Goal: Transaction & Acquisition: Purchase product/service

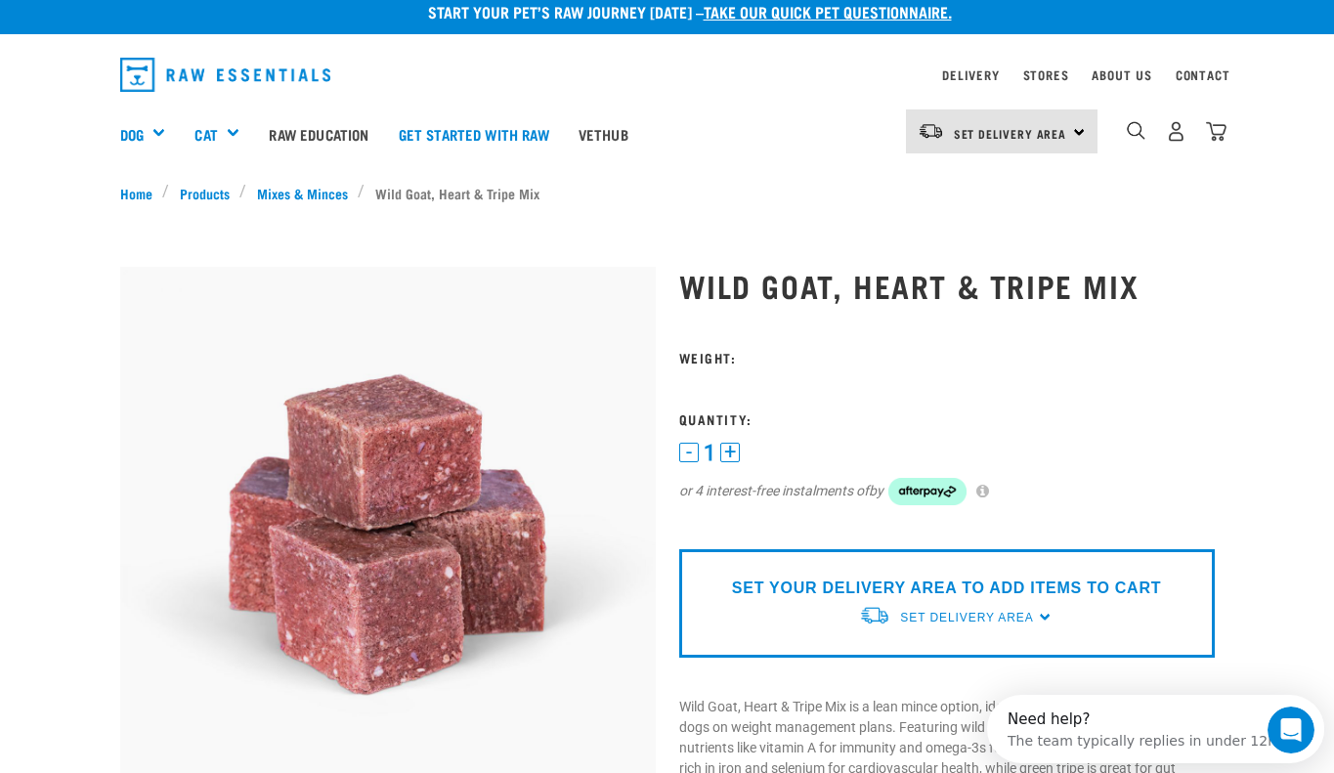
click at [727, 449] on button "+" at bounding box center [730, 453] width 20 height 20
click at [729, 446] on button "+" at bounding box center [730, 453] width 20 height 20
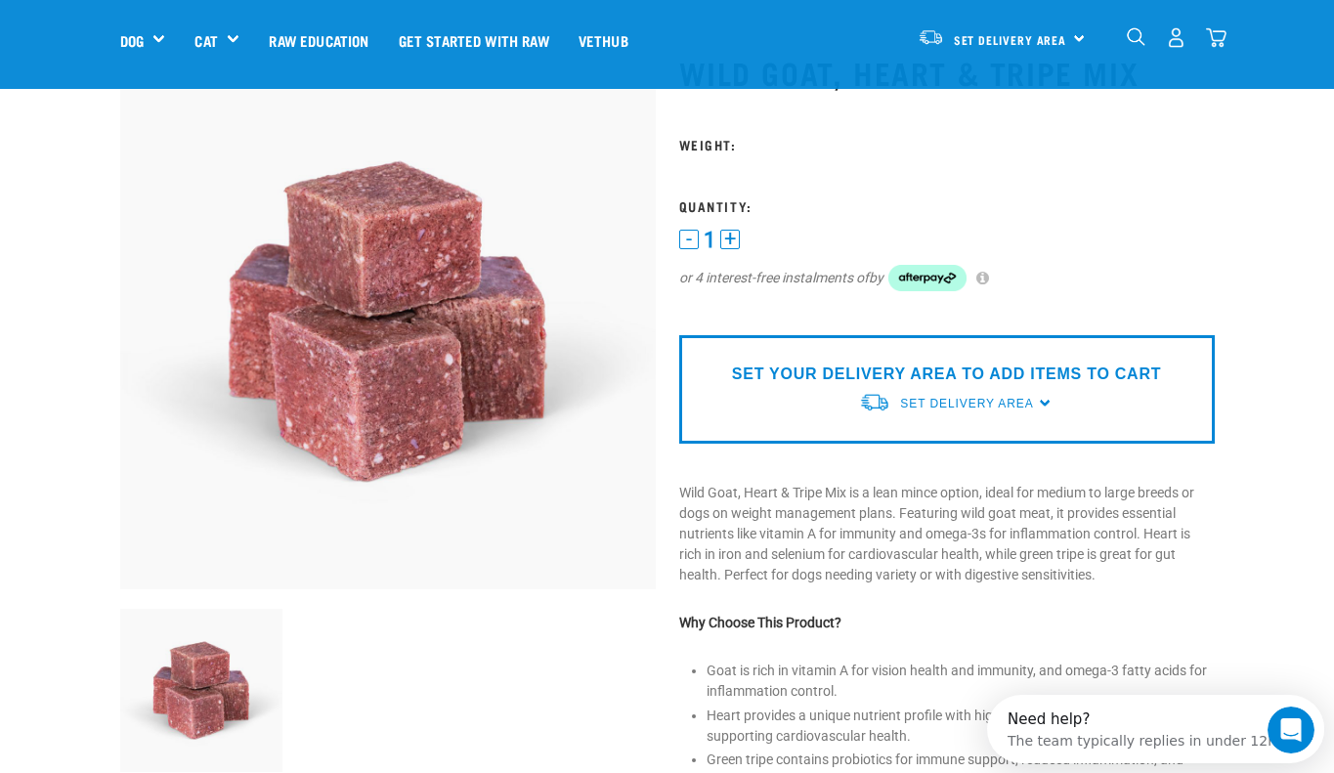
scroll to position [92, 0]
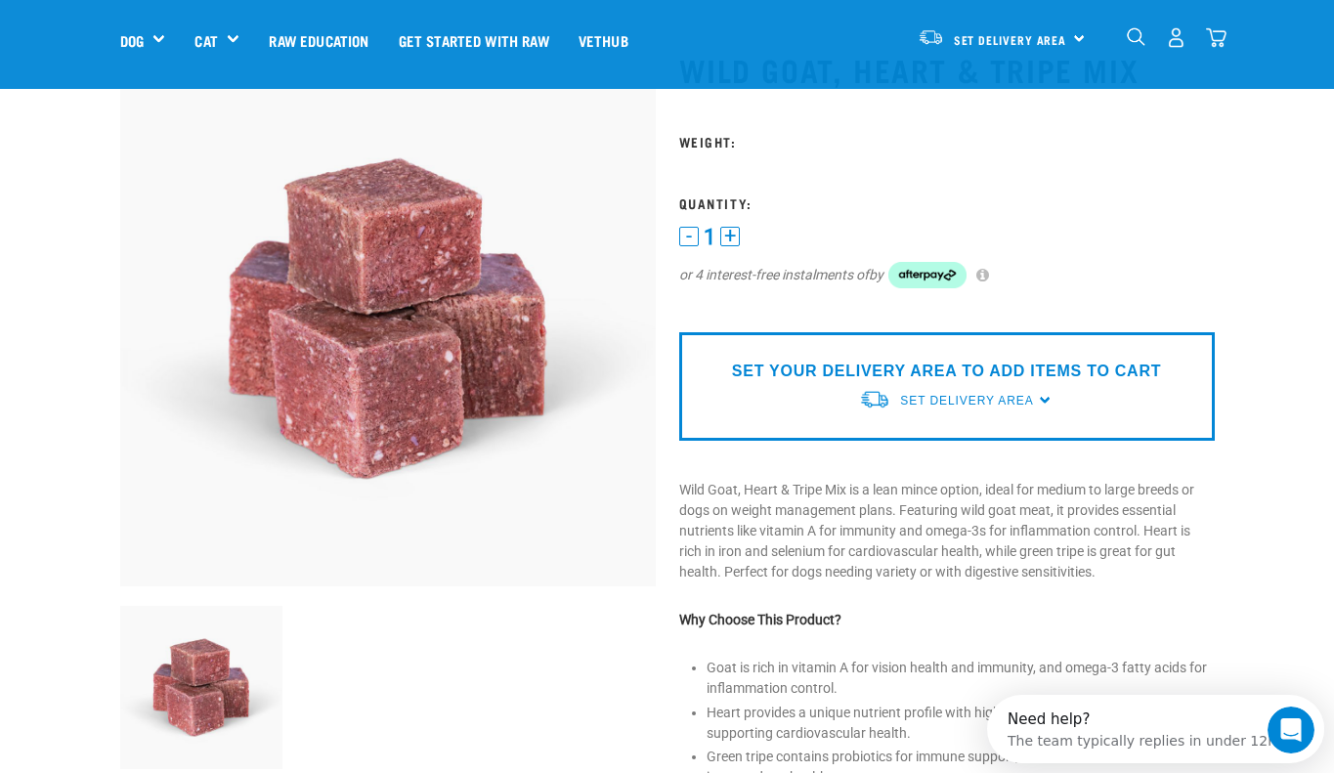
click at [767, 397] on div "SET YOUR DELIVERY AREA TO ADD ITEMS TO CART Set Delivery Area North Island Sout…" at bounding box center [947, 386] width 536 height 109
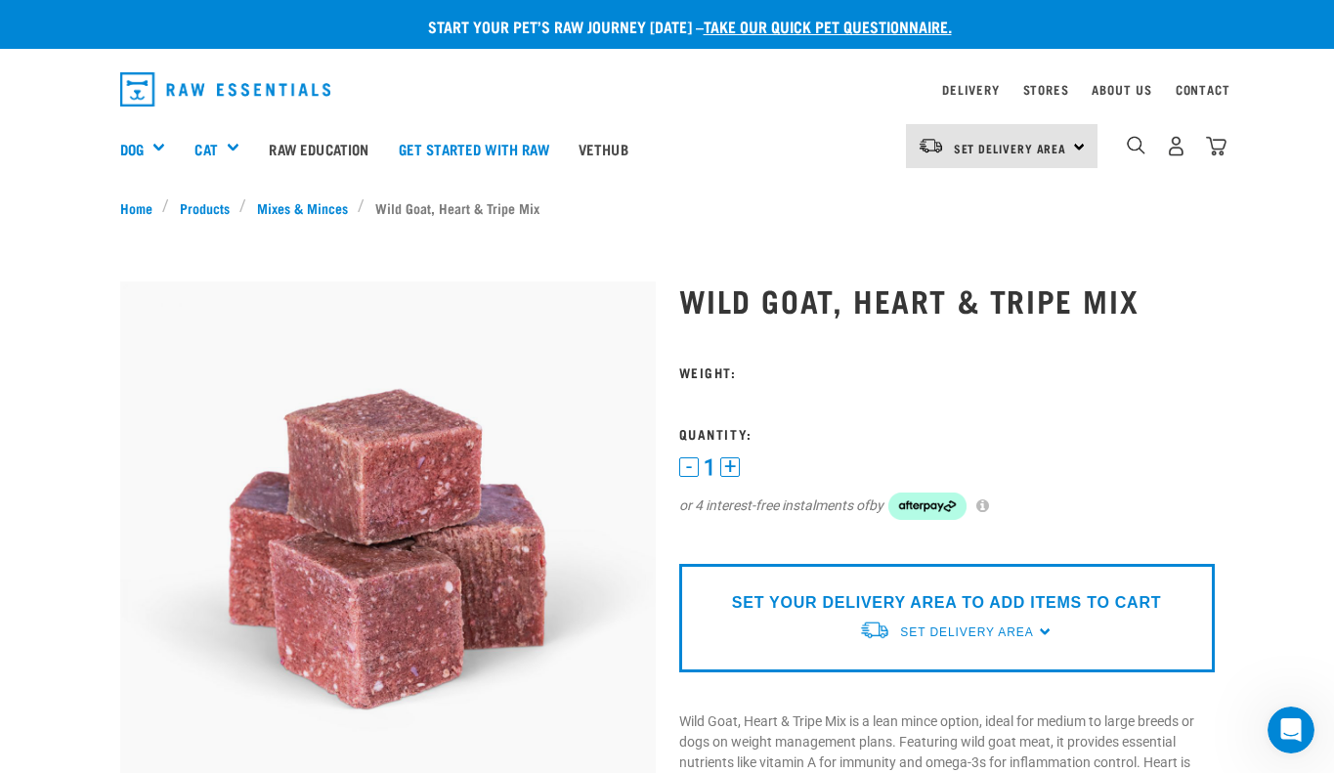
scroll to position [0, 0]
click at [997, 140] on link "Set Delivery Area" at bounding box center [1010, 148] width 113 height 31
click at [951, 236] on link "[GEOGRAPHIC_DATA]" at bounding box center [1000, 244] width 188 height 43
click at [729, 466] on button "+" at bounding box center [730, 468] width 20 height 20
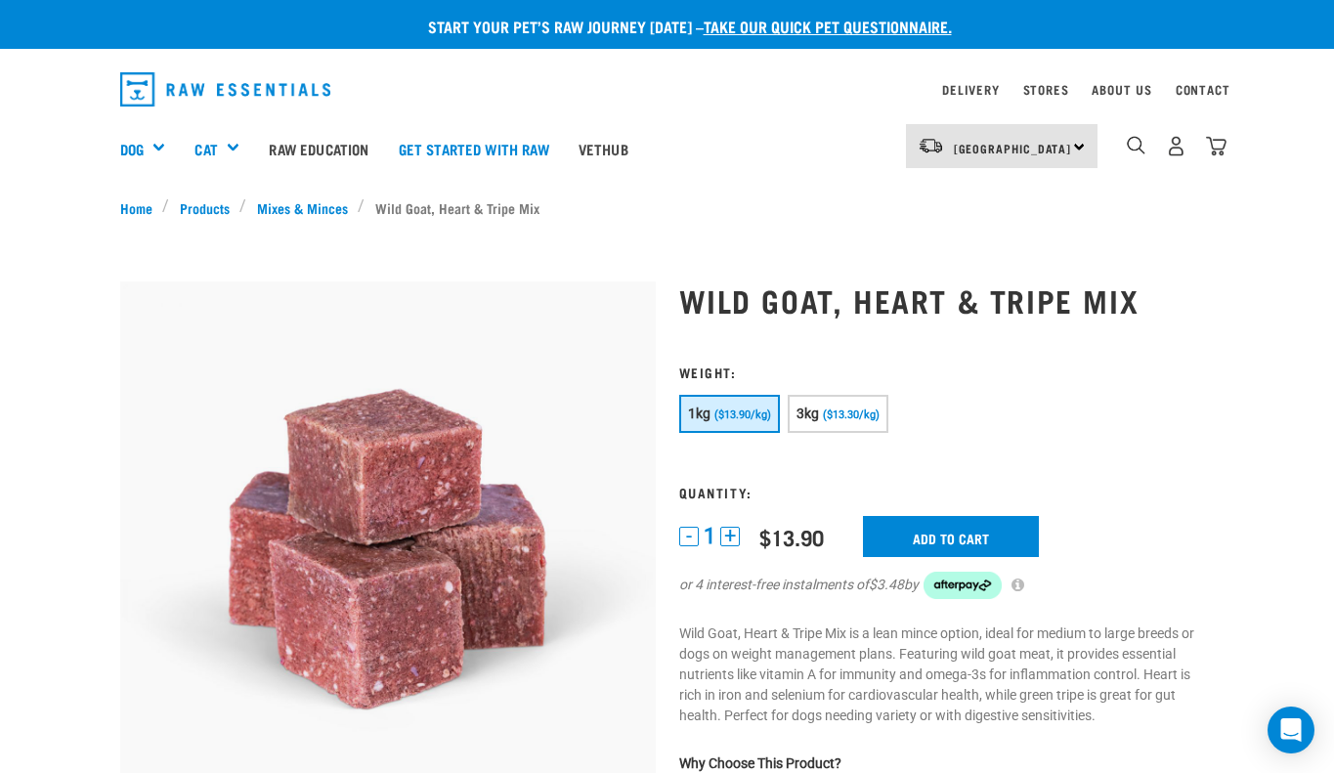
click at [731, 532] on button "+" at bounding box center [730, 537] width 20 height 20
click at [955, 524] on input "Add to cart" at bounding box center [951, 536] width 176 height 41
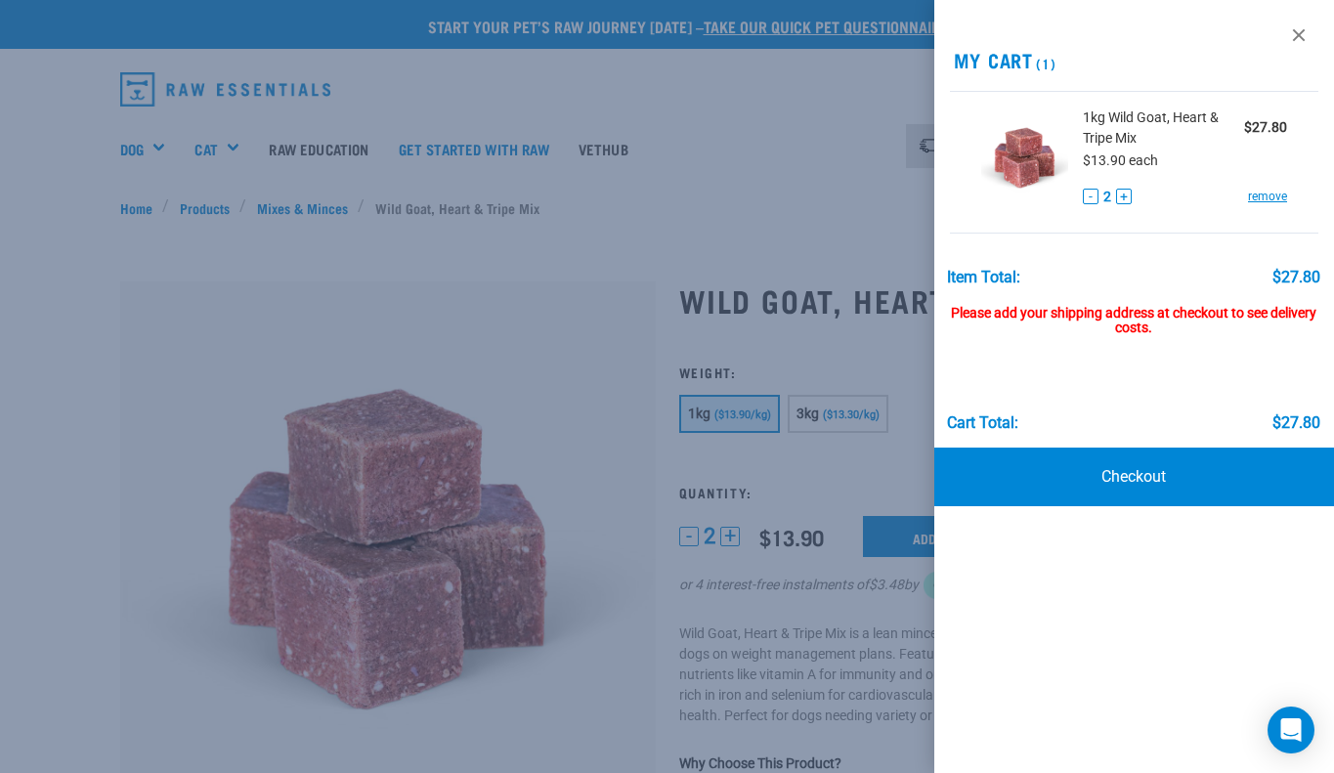
click at [768, 167] on div at bounding box center [667, 386] width 1334 height 773
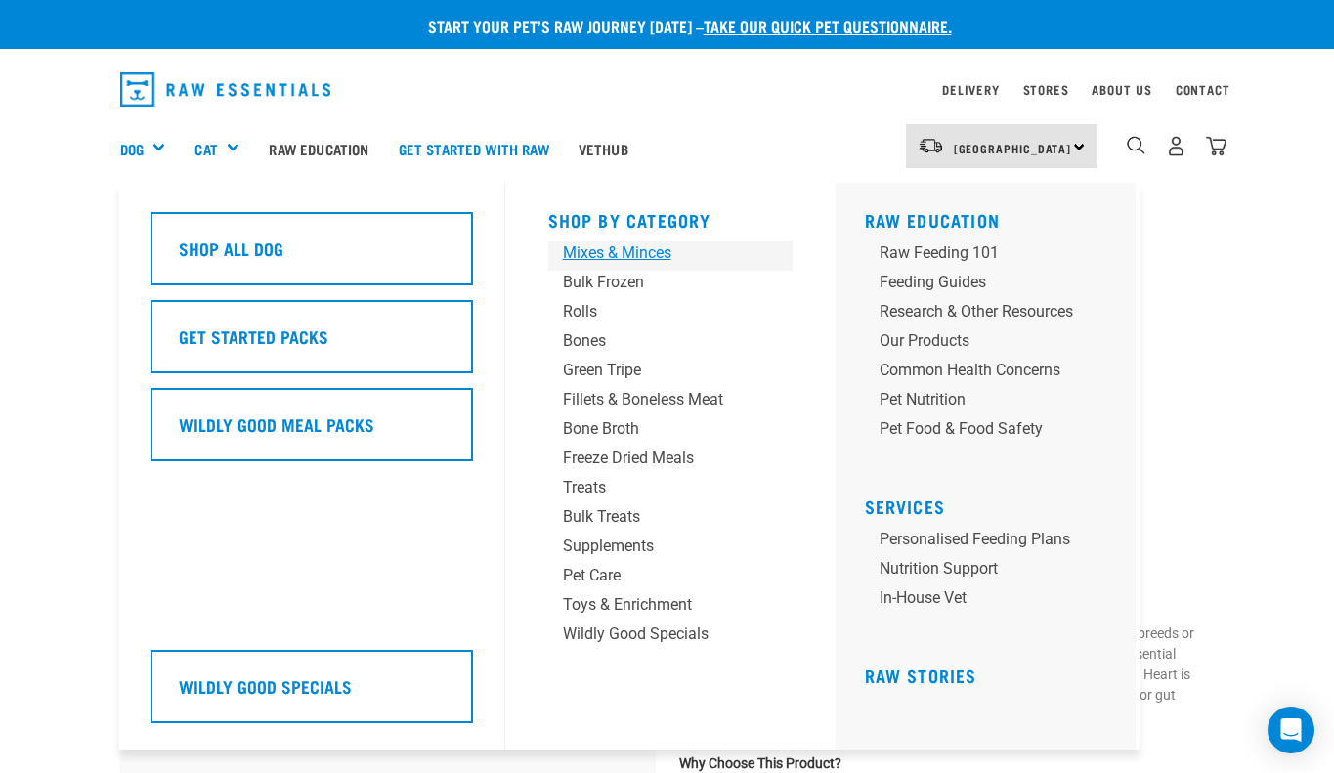
click at [645, 251] on div "Mixes & Minces" at bounding box center [654, 252] width 183 height 23
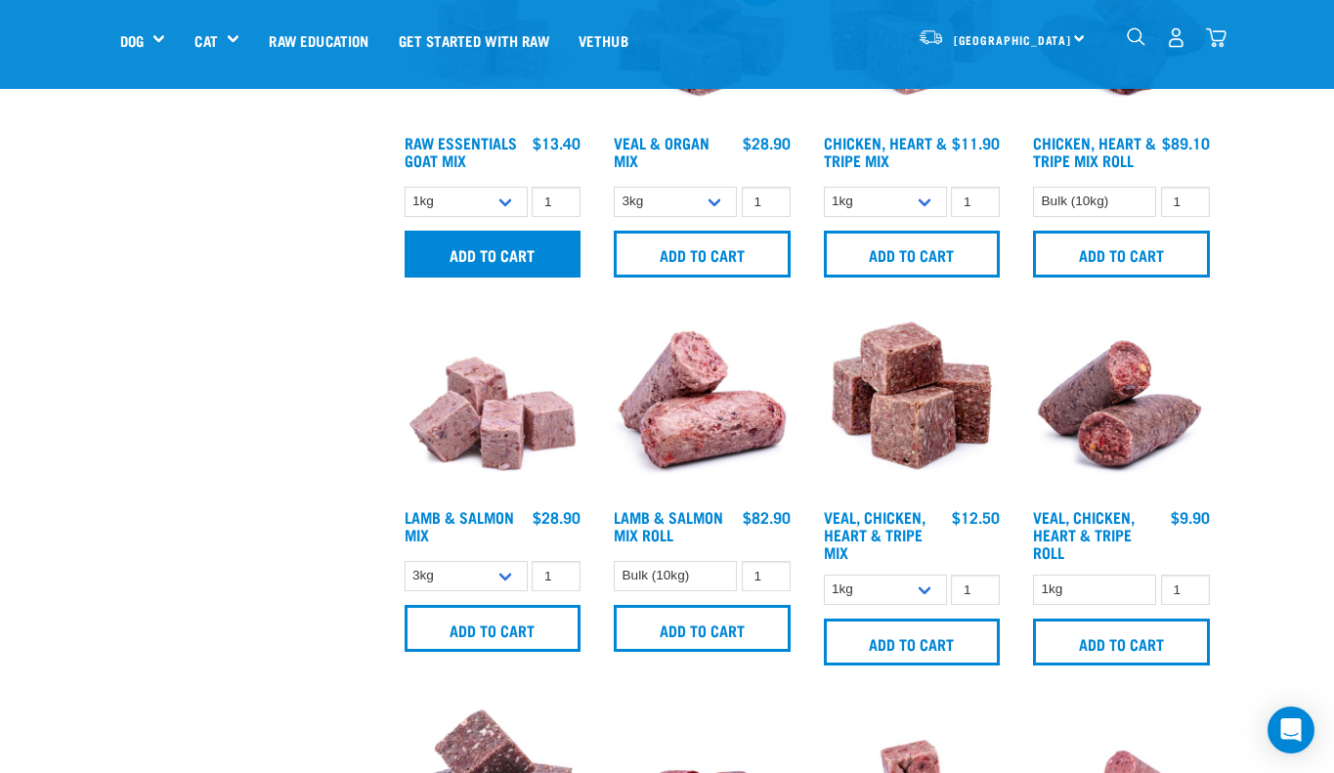
scroll to position [972, 0]
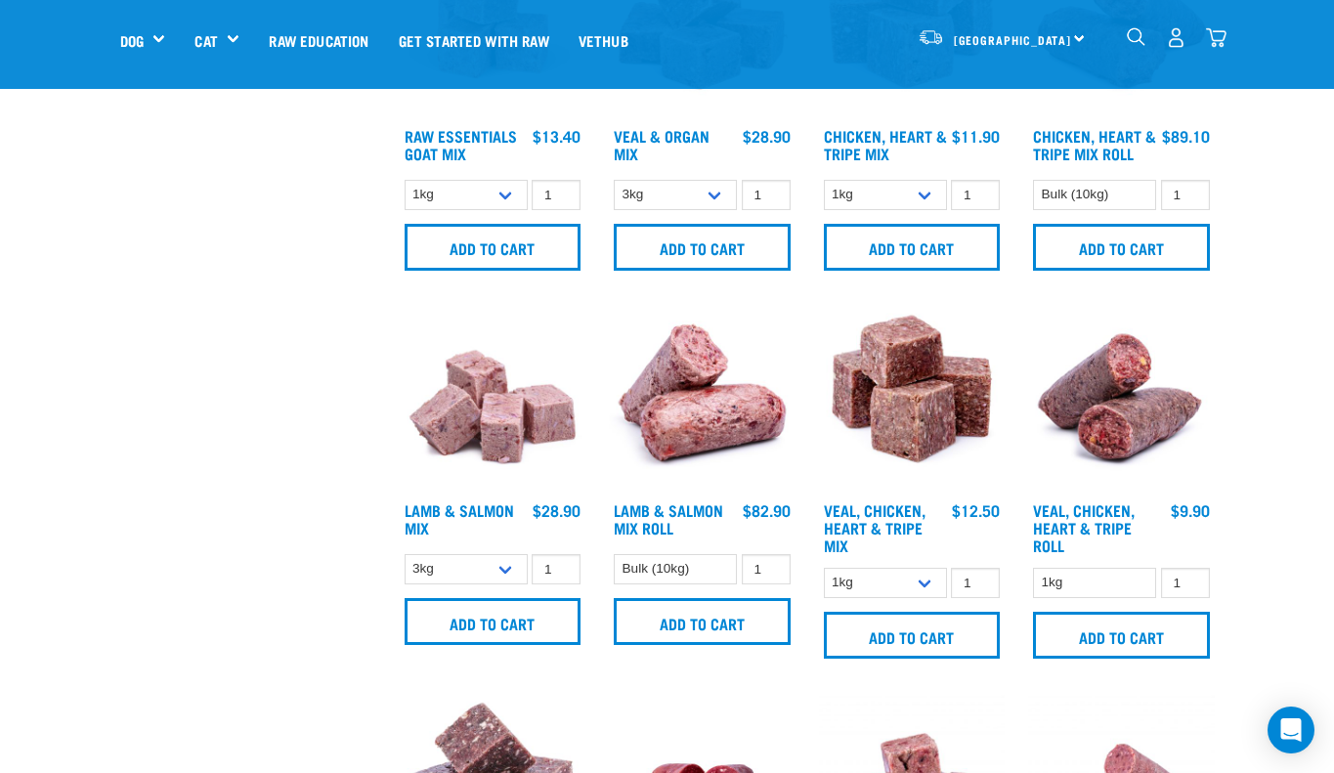
click at [1217, 27] on img "dropdown navigation" at bounding box center [1216, 37] width 21 height 21
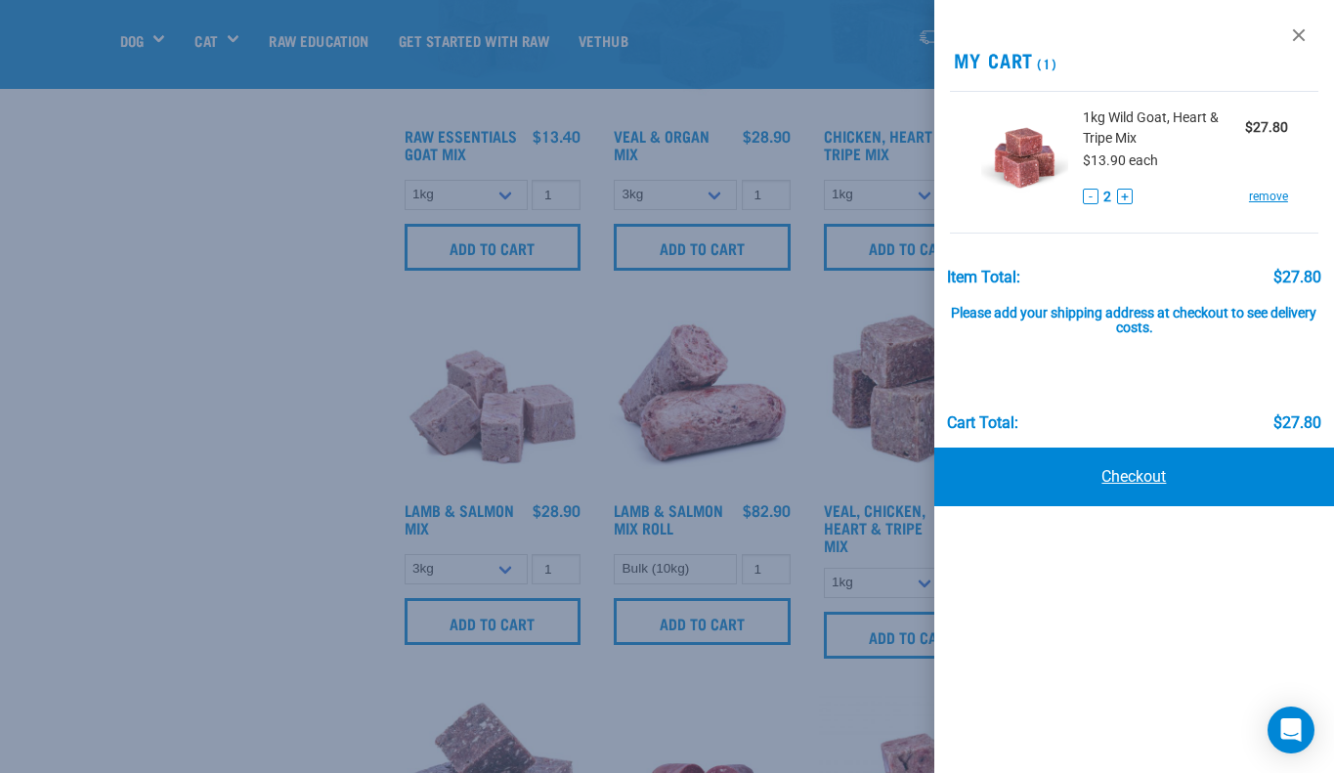
click at [1147, 469] on link "Checkout" at bounding box center [1135, 477] width 401 height 59
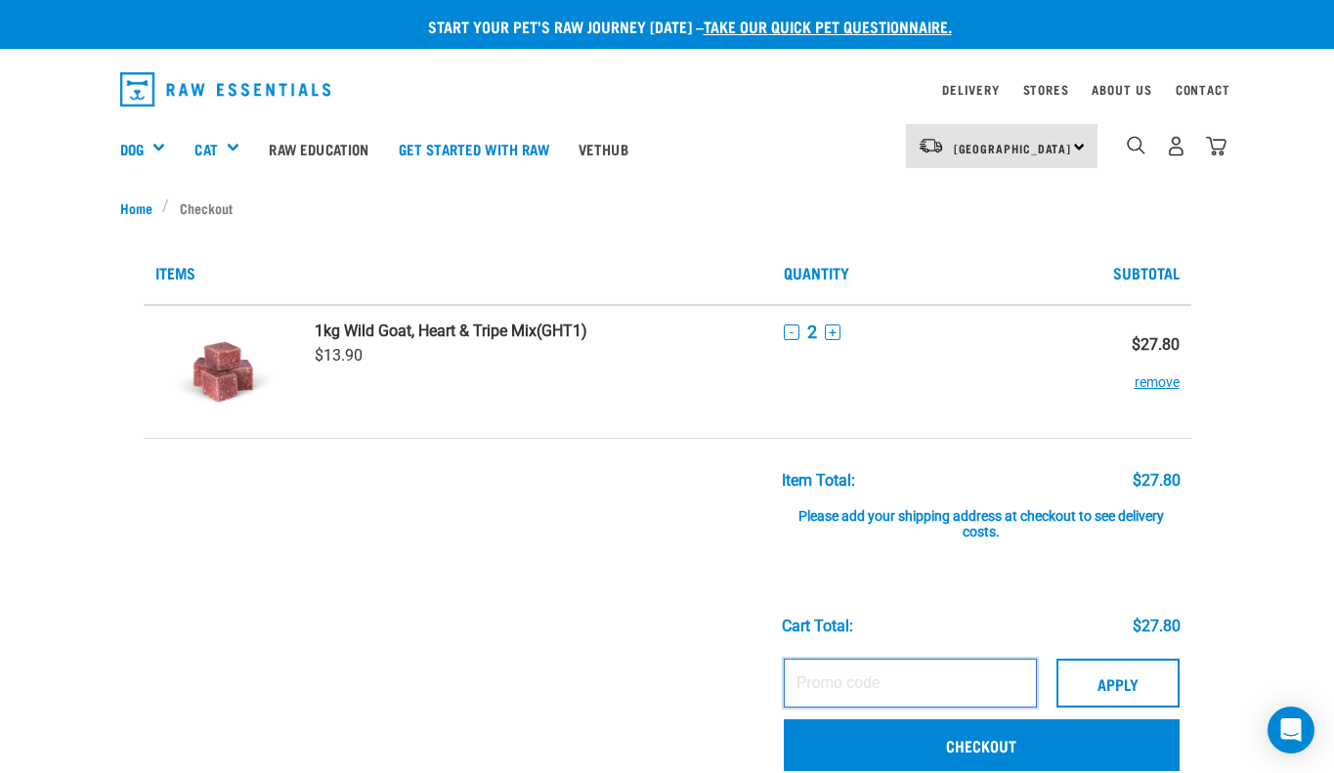
click at [850, 664] on input "text" at bounding box center [910, 683] width 253 height 49
paste input "SKINHEALTH15"
type input "SKINHEALTH15"
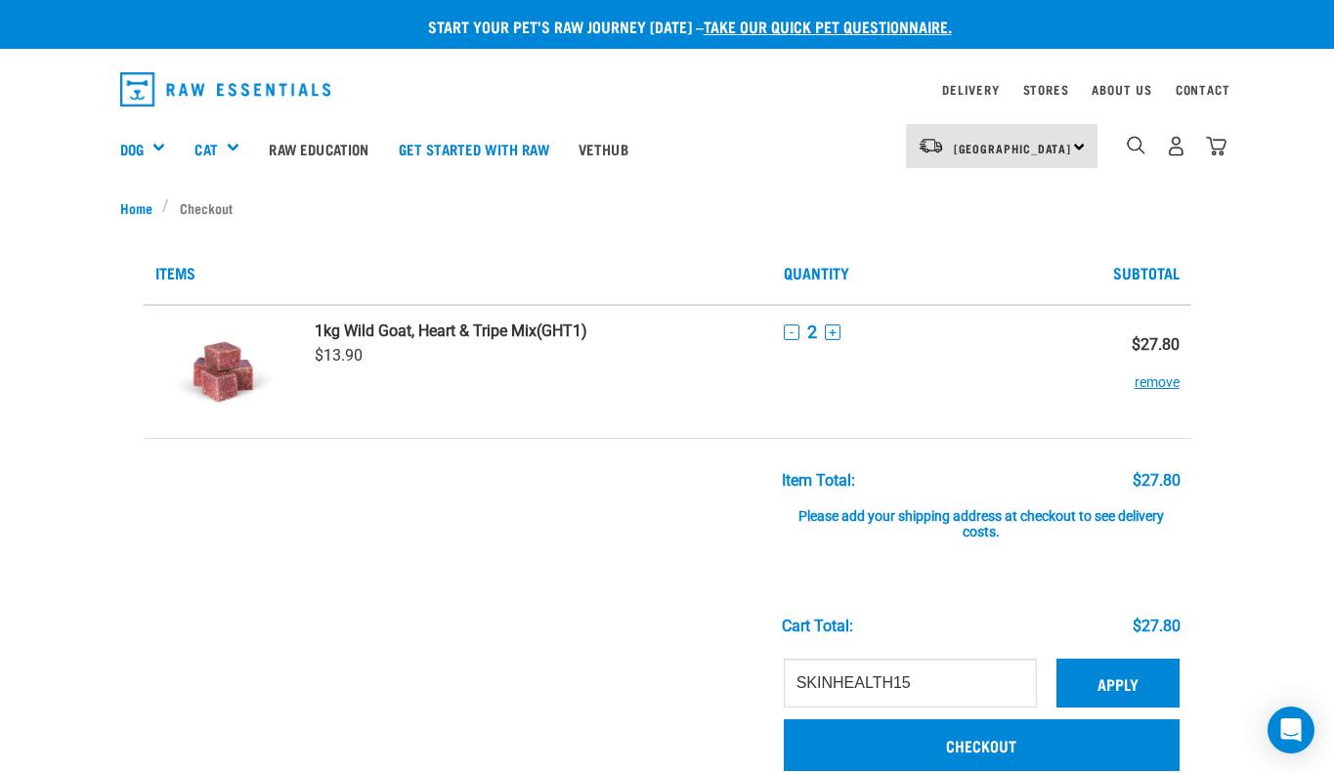
click at [1094, 682] on button "Apply" at bounding box center [1118, 683] width 123 height 49
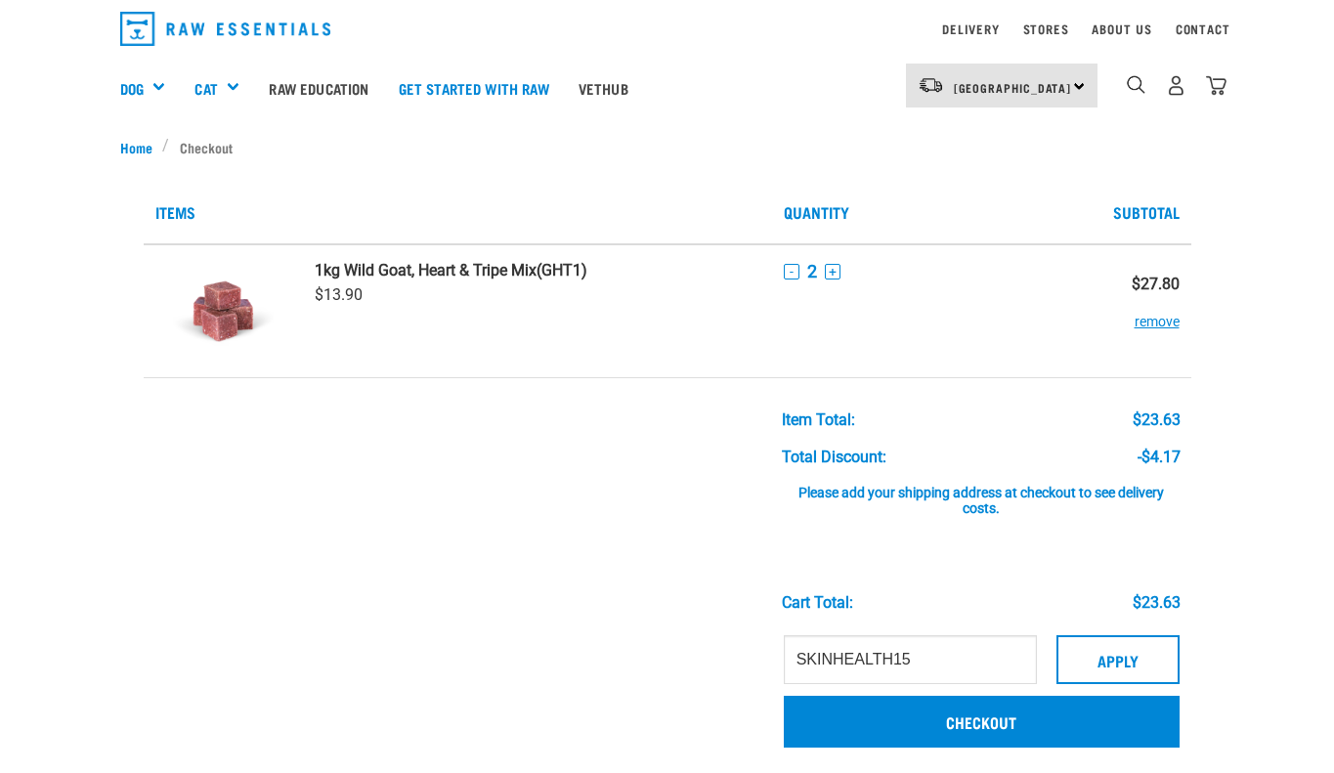
scroll to position [56, 0]
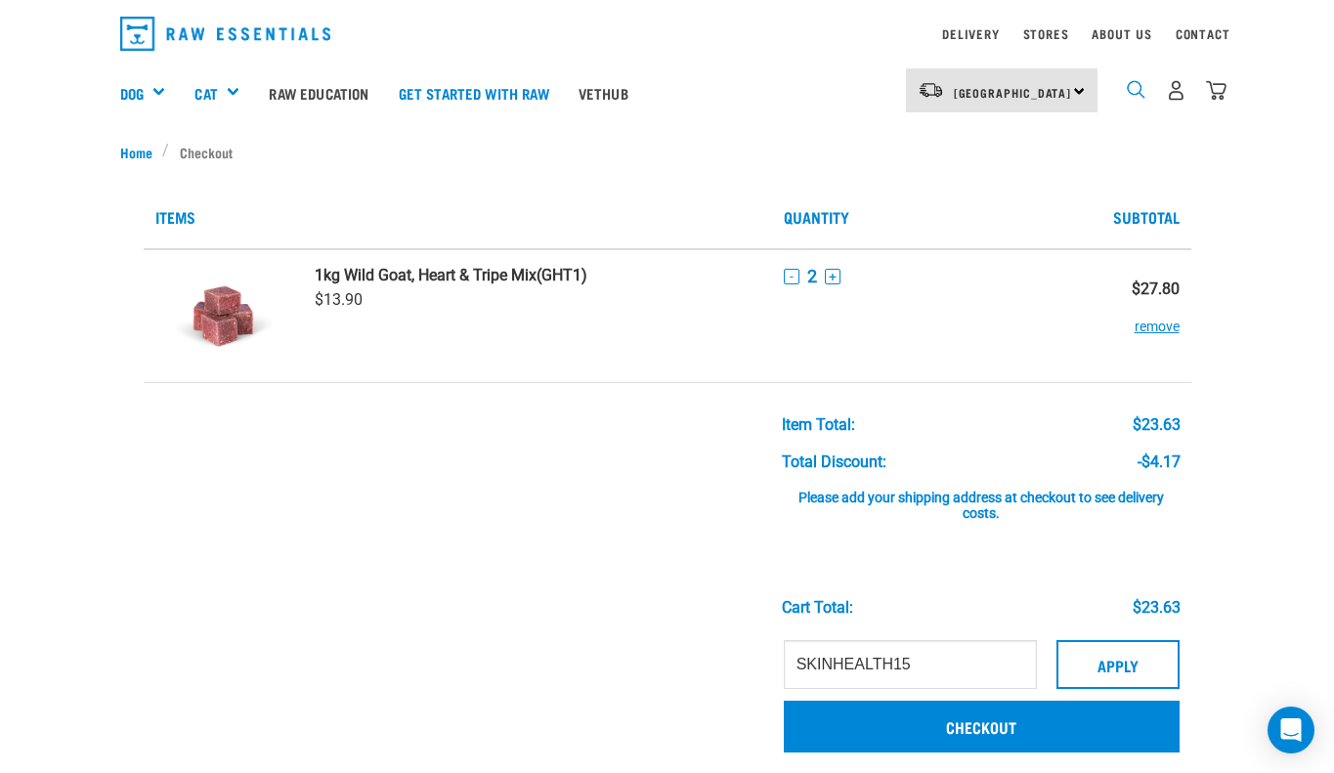
click at [1133, 87] on img "dropdown navigation" at bounding box center [1136, 89] width 19 height 19
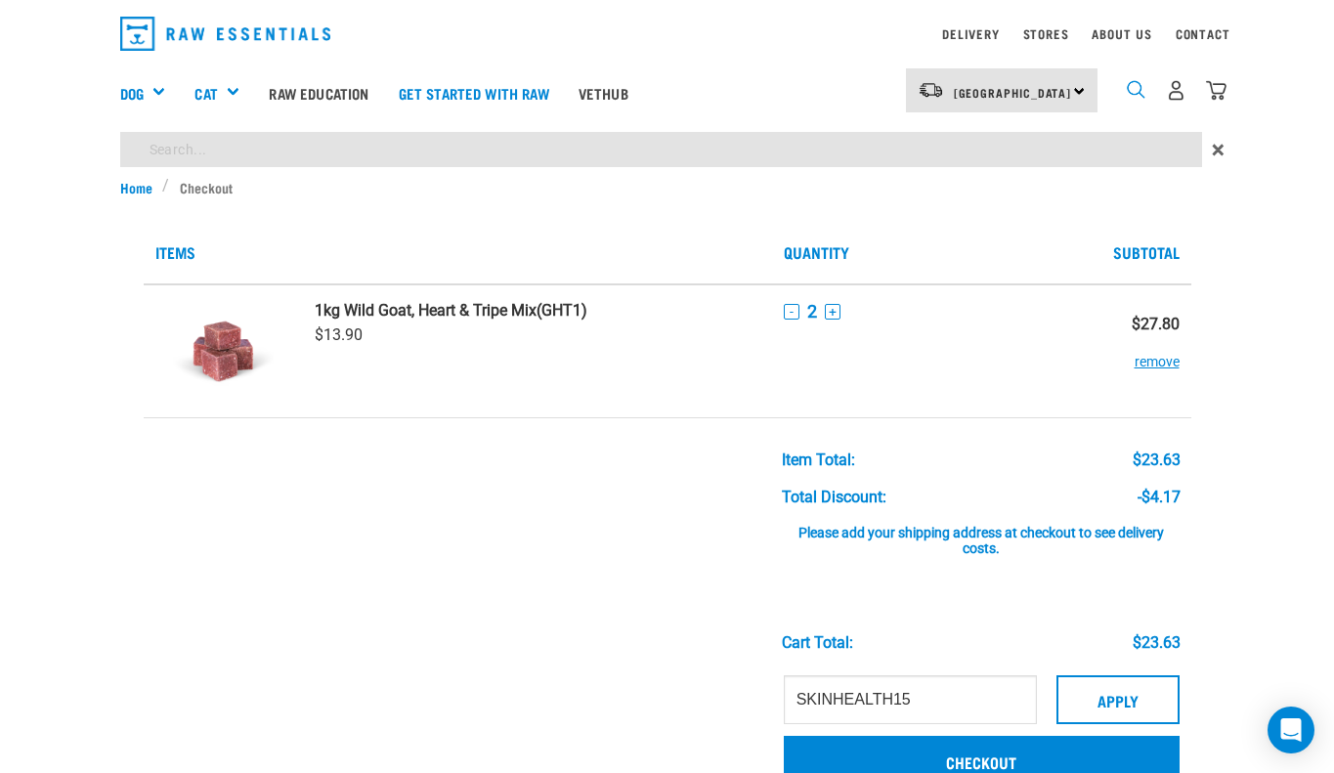
click at [1133, 88] on img "dropdown navigation" at bounding box center [1136, 89] width 19 height 19
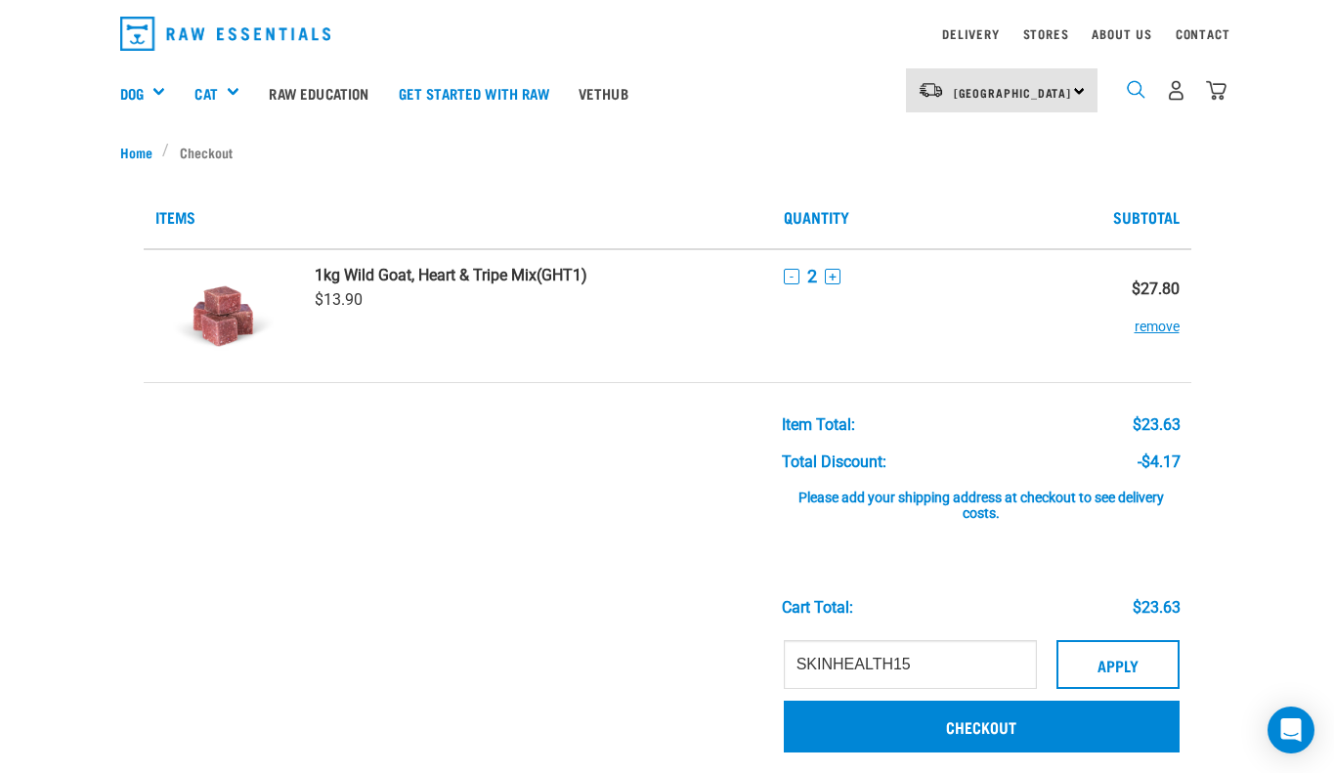
click at [1134, 85] on img "dropdown navigation" at bounding box center [1136, 89] width 19 height 19
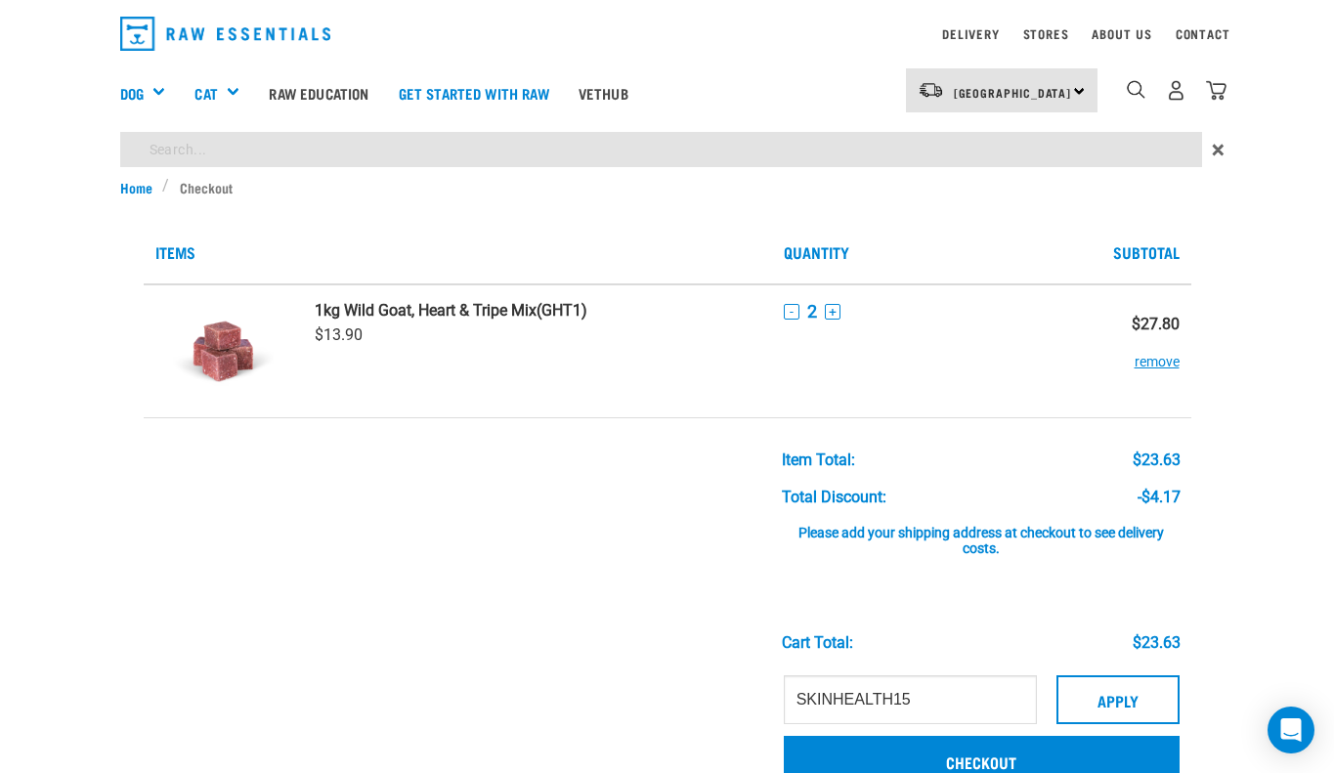
click at [854, 152] on input "search" at bounding box center [661, 149] width 1082 height 35
paste input "Venison, Veal, Salmon & Tripe"
type input "Venison, Veal, Salmon & Tripe"
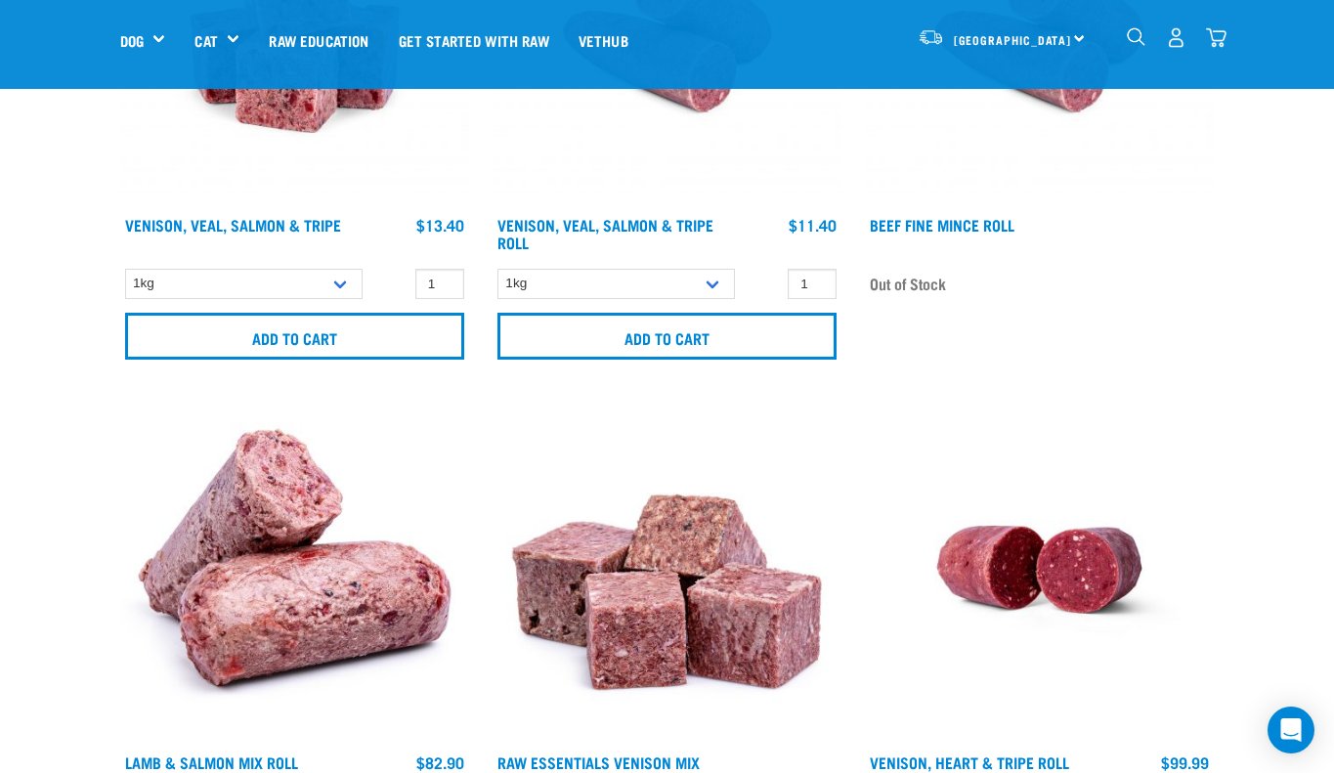
scroll to position [433, 0]
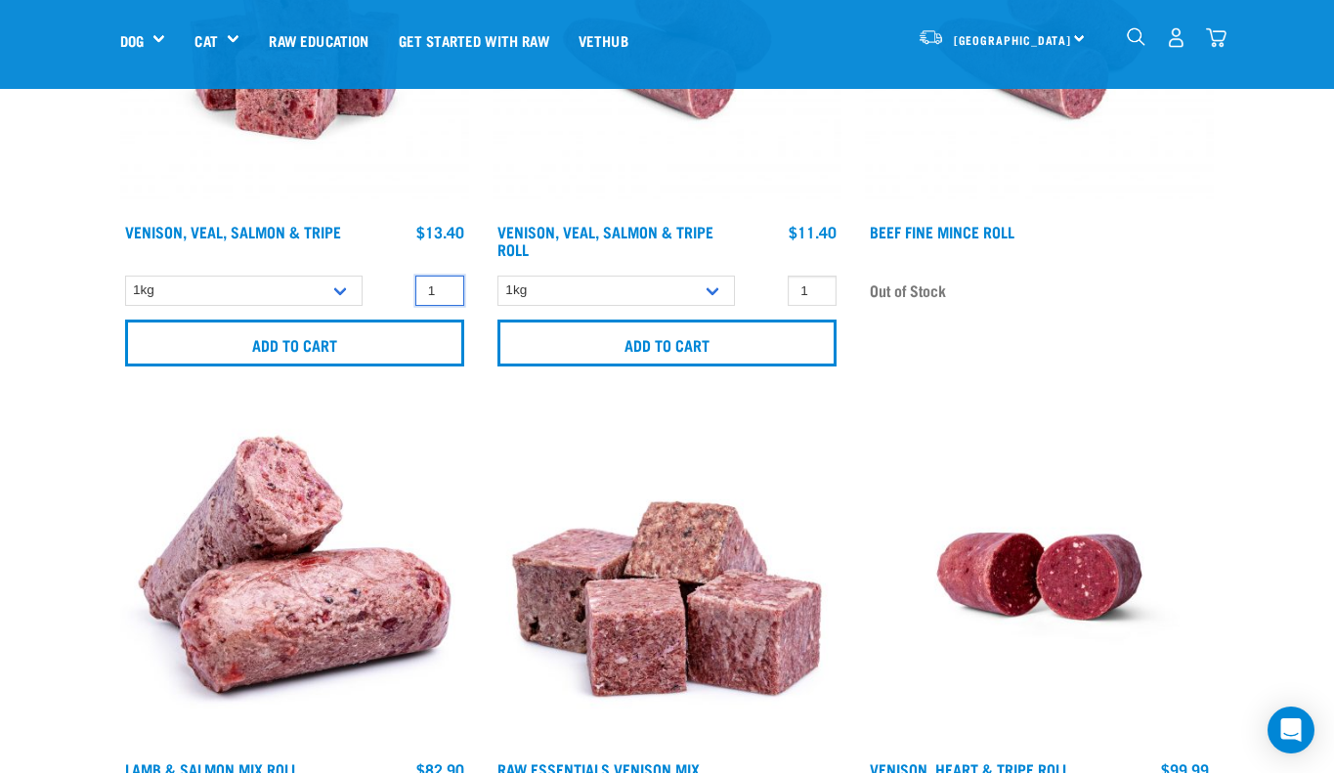
type input "2"
click at [445, 286] on input "2" at bounding box center [439, 291] width 49 height 30
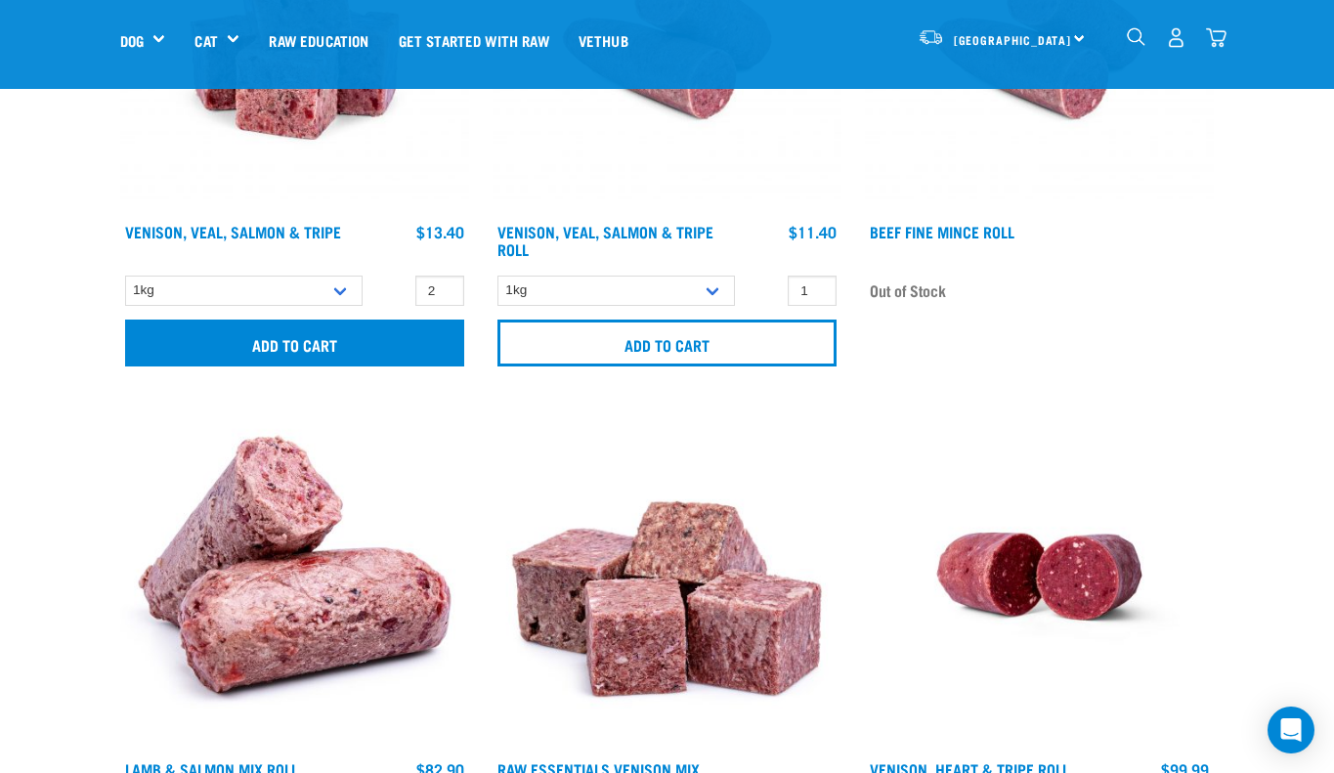
click at [381, 343] on input "Add to cart" at bounding box center [294, 343] width 339 height 47
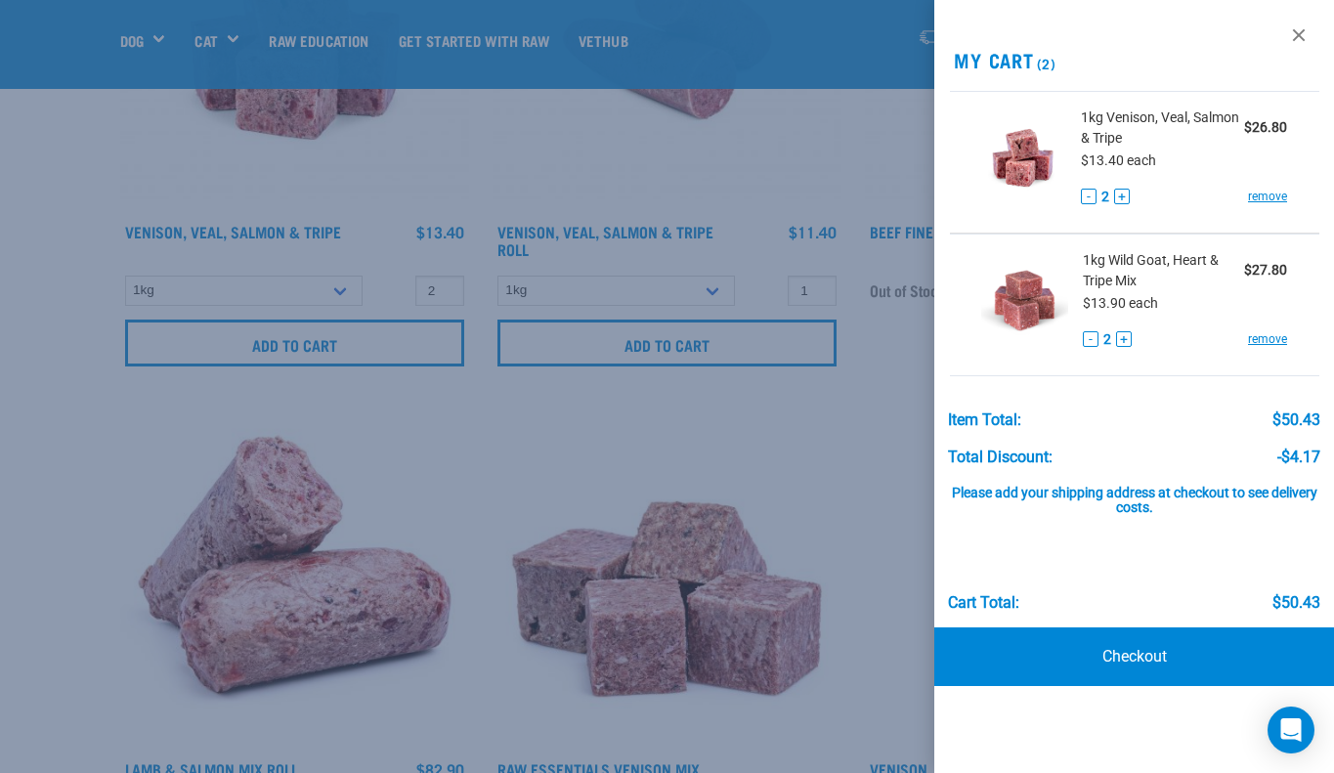
click at [1143, 22] on div "View past orders / re-order My Cart (2) 1kg Venison, Veal, Salmon & Tripe $26.8…" at bounding box center [1135, 386] width 401 height 773
click at [1301, 30] on link at bounding box center [1299, 35] width 31 height 31
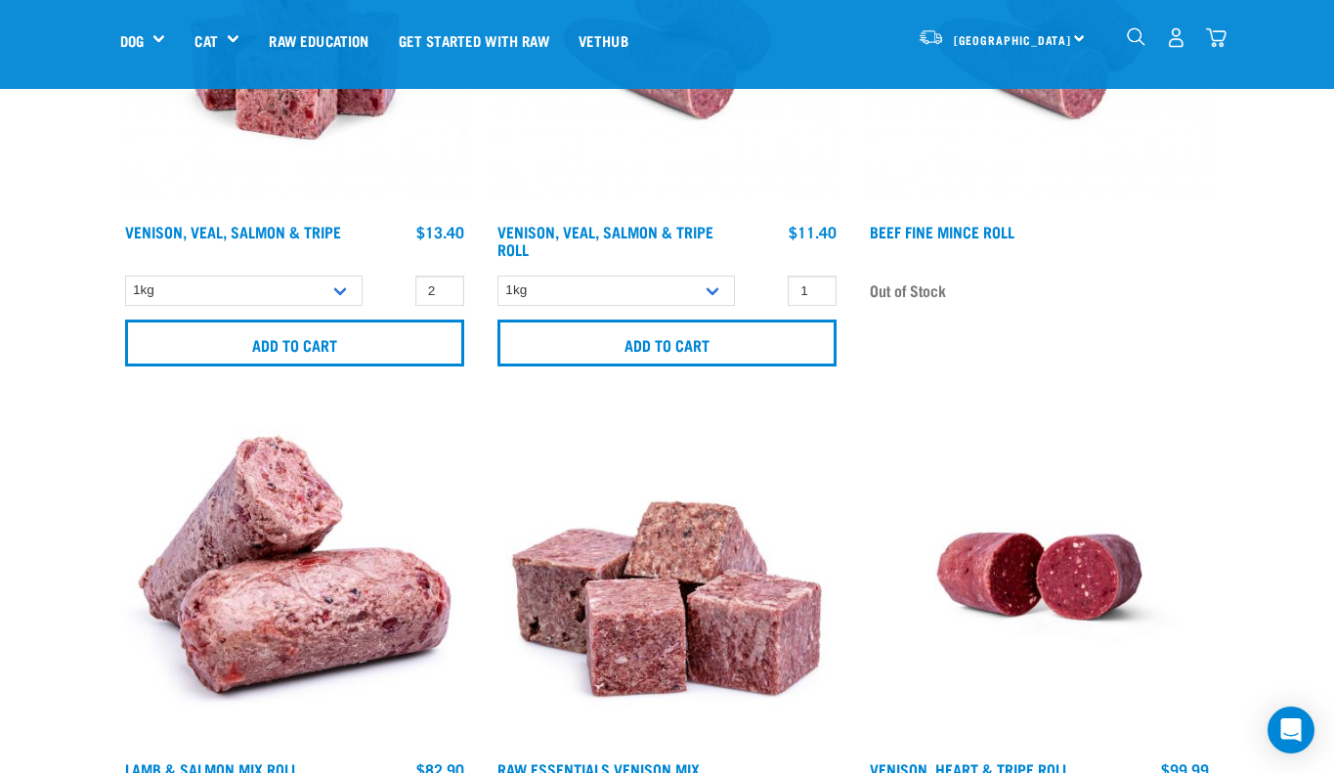
click at [1135, 28] on img "dropdown navigation" at bounding box center [1136, 36] width 19 height 19
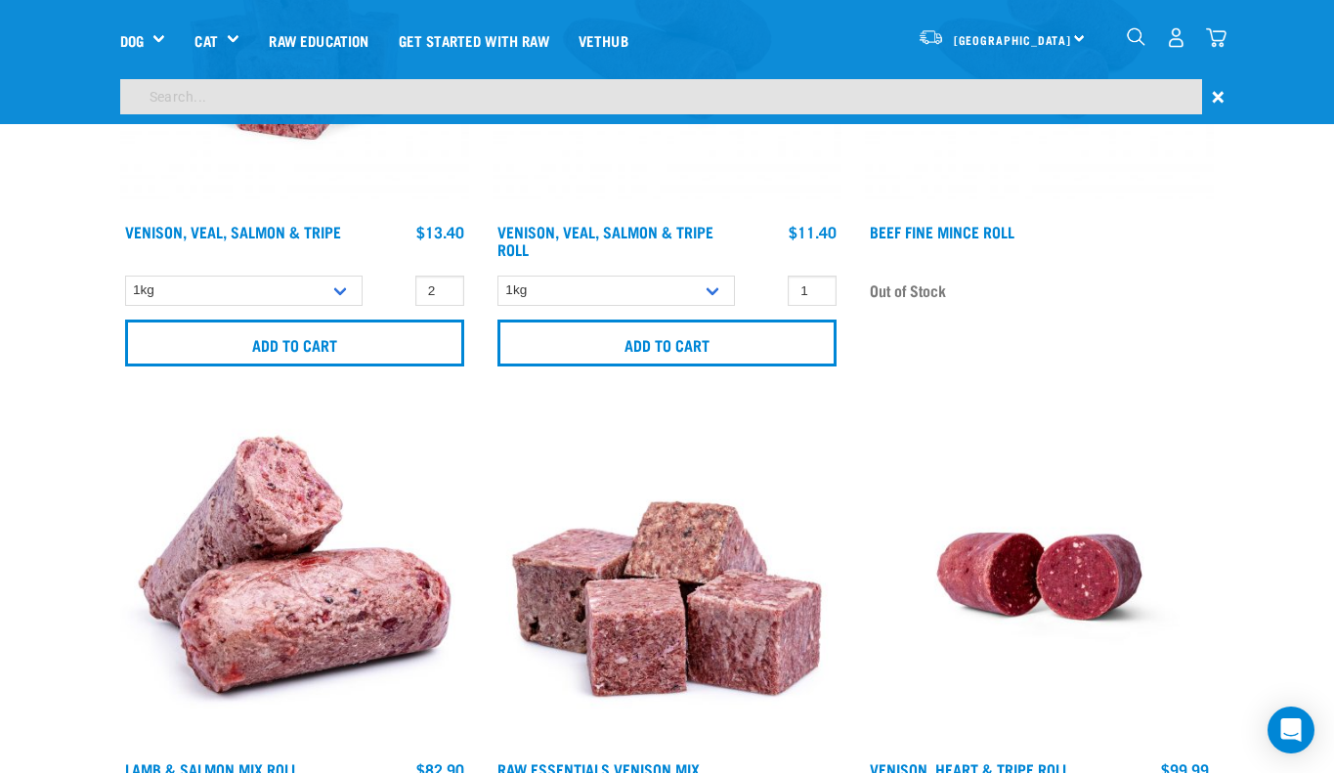
click at [377, 104] on input "search" at bounding box center [661, 96] width 1082 height 35
paste input "Green Tripe Medallions"
type input "Green Tripe Medallions"
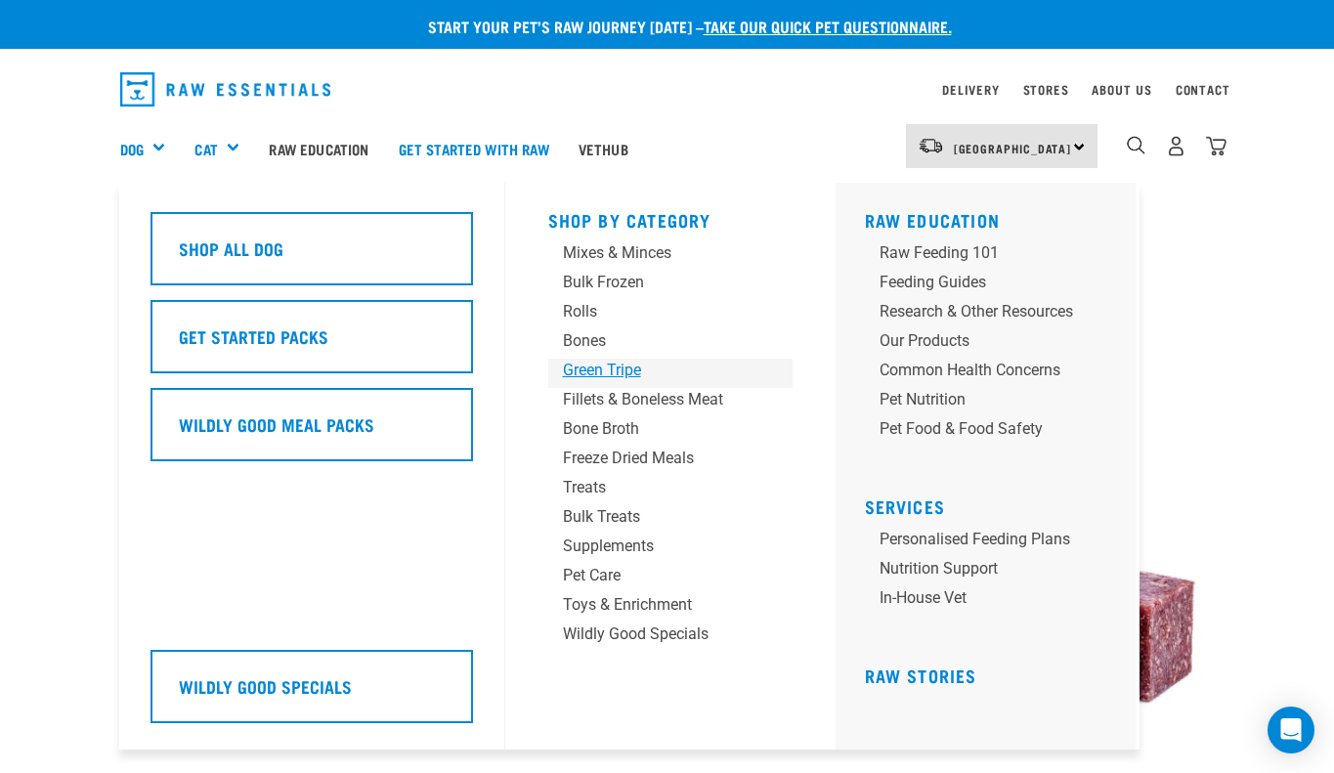
click at [601, 368] on div "Green Tripe" at bounding box center [654, 370] width 183 height 23
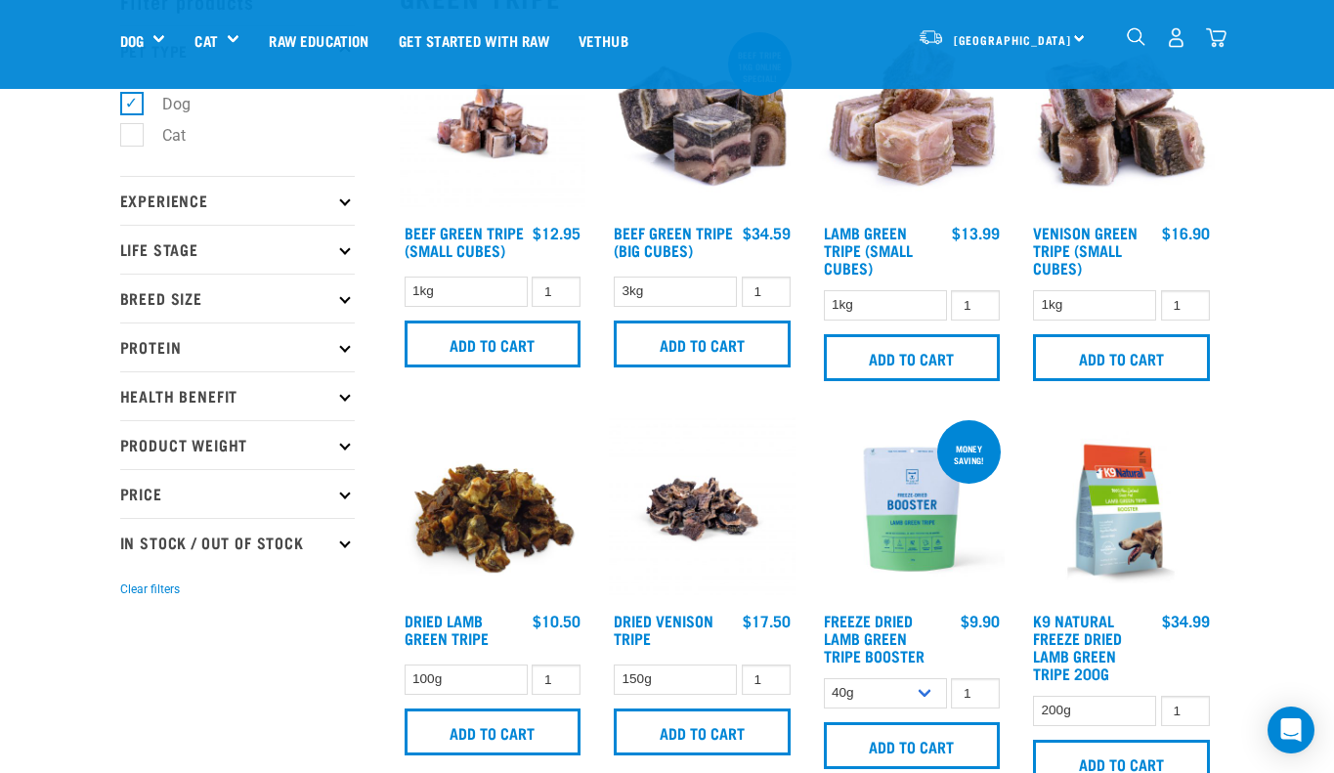
scroll to position [110, 0]
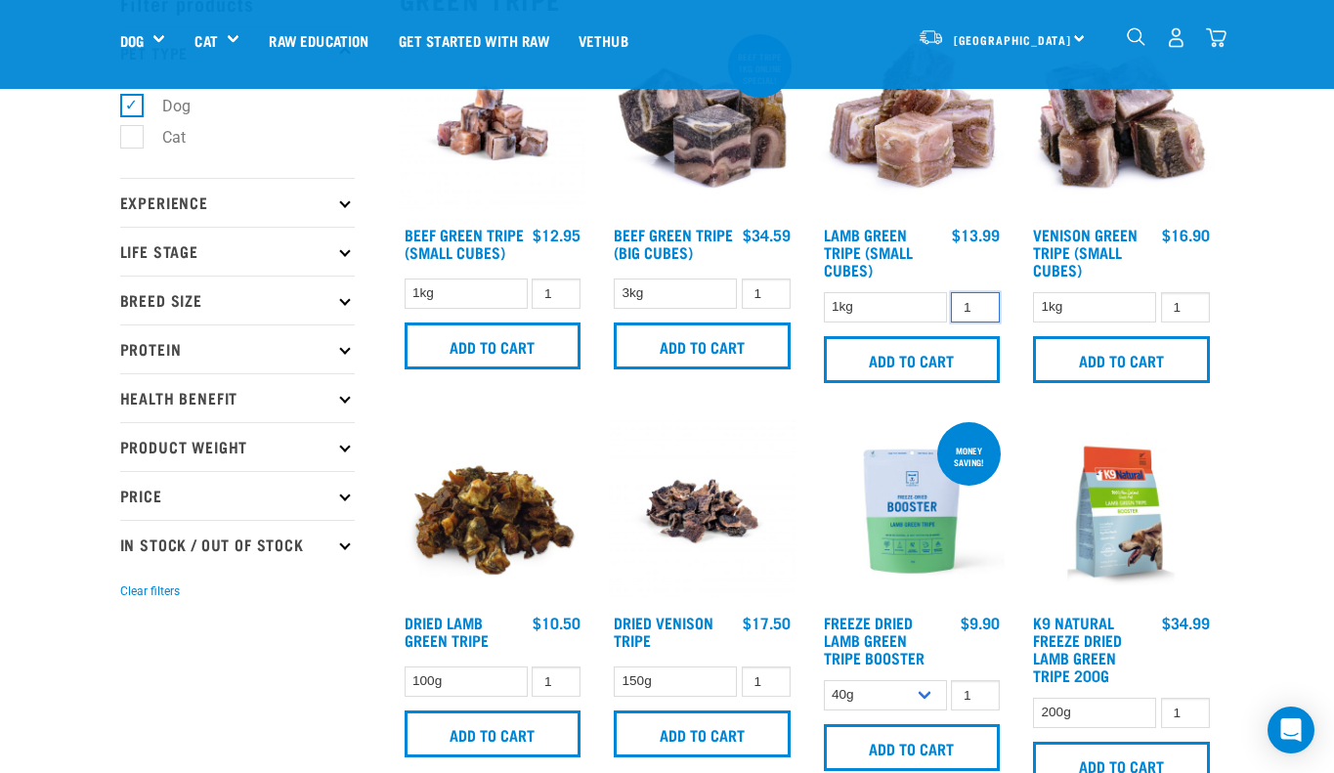
type input "2"
click at [981, 301] on input "2" at bounding box center [975, 307] width 49 height 30
click at [949, 344] on input "Add to cart" at bounding box center [912, 359] width 177 height 47
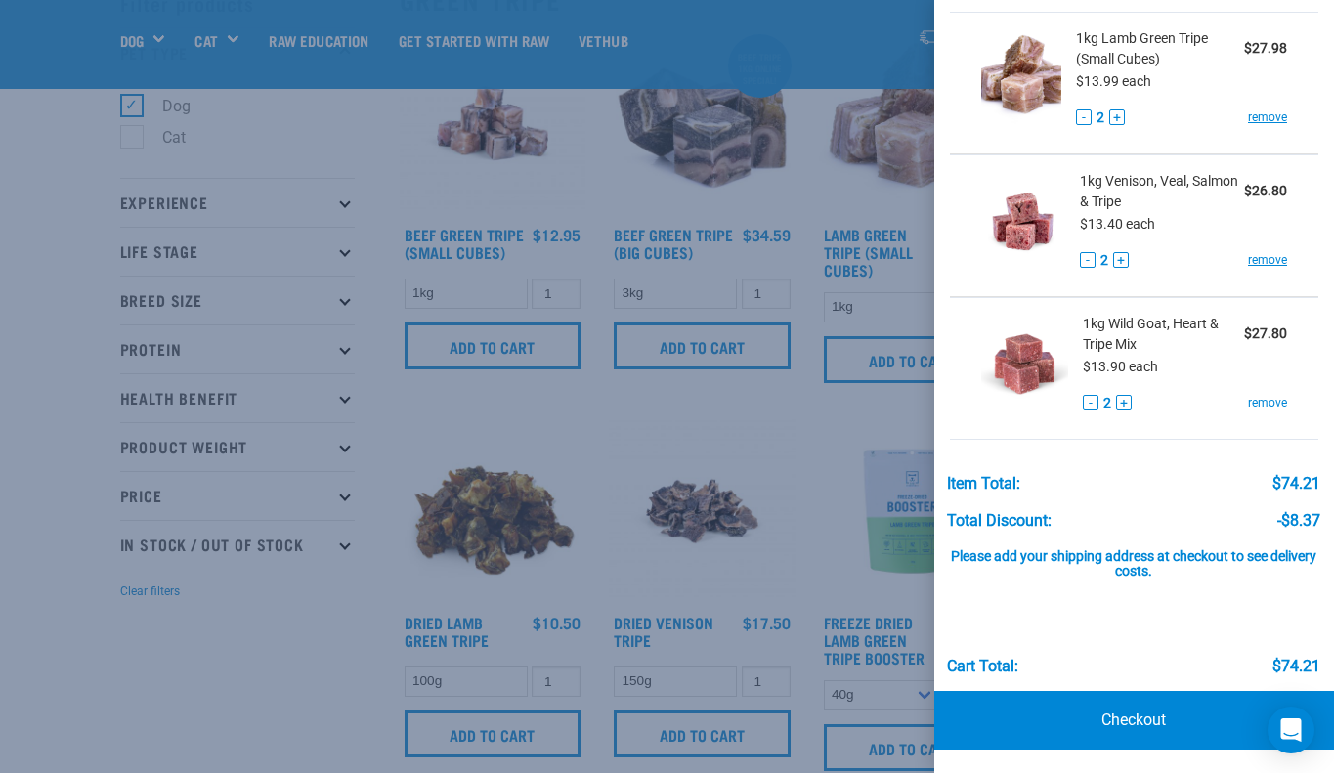
scroll to position [77, 0]
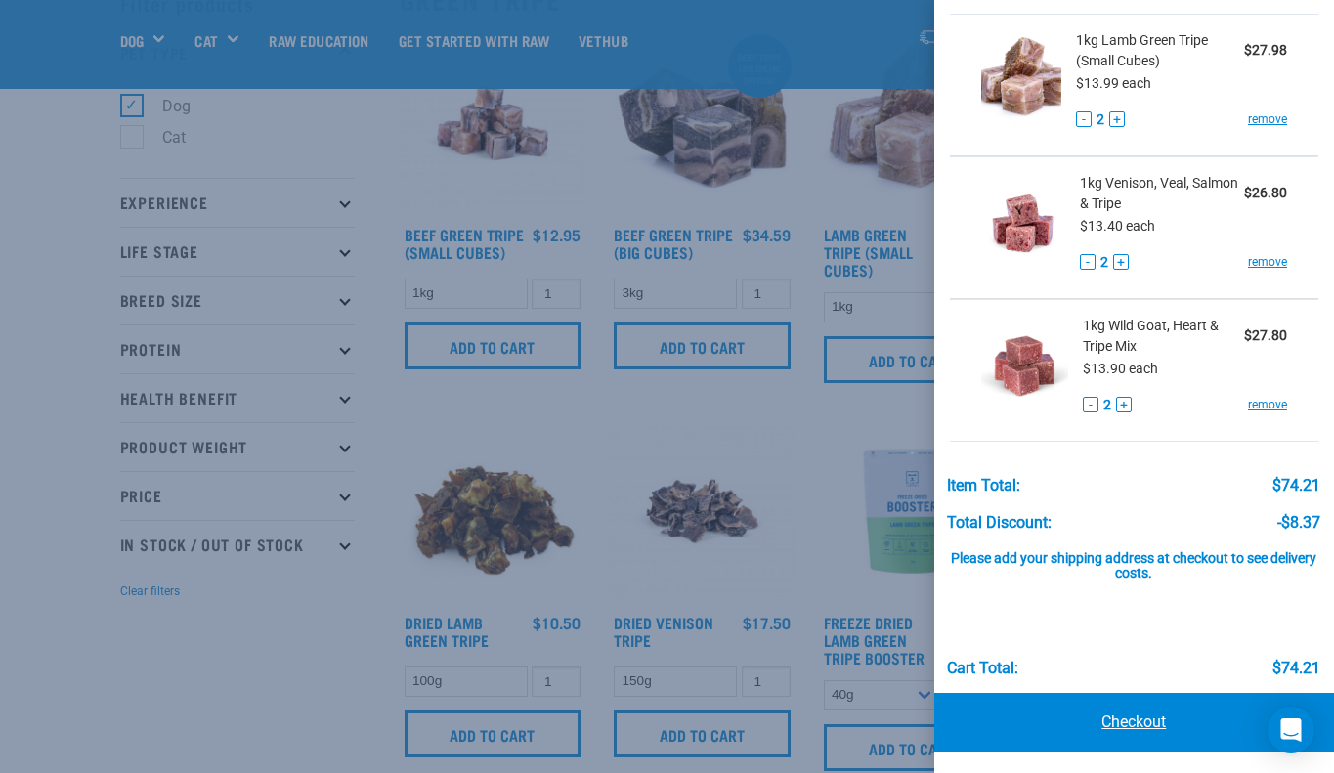
click at [1101, 718] on link "Checkout" at bounding box center [1135, 722] width 401 height 59
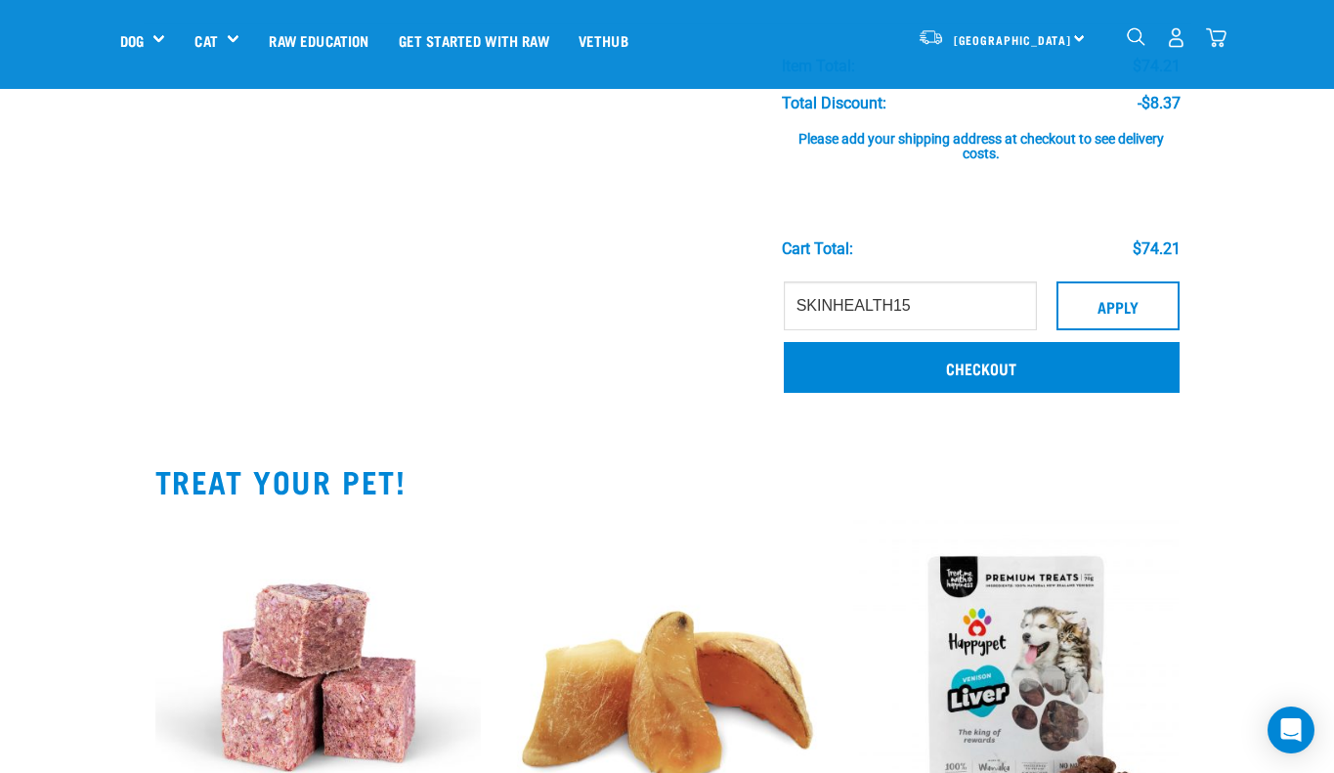
scroll to position [568, 0]
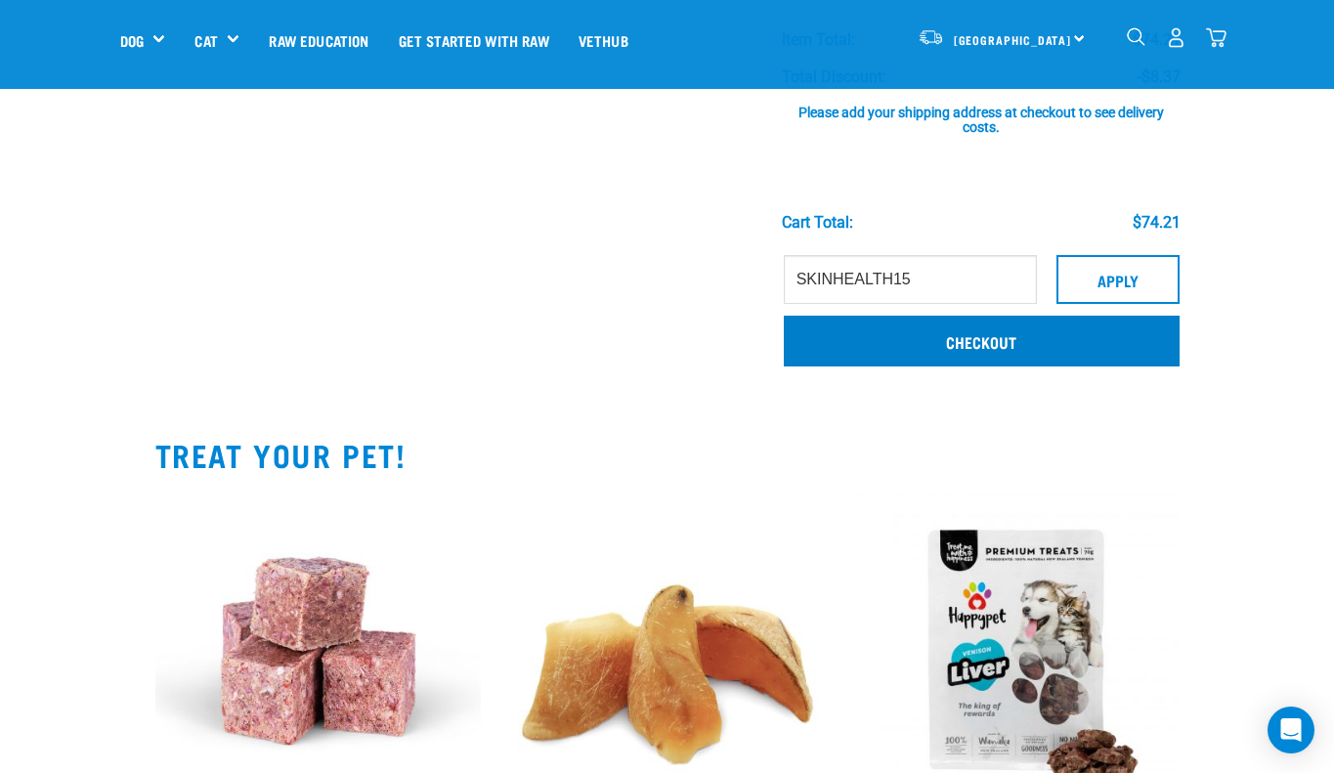
click at [997, 335] on link "Checkout" at bounding box center [982, 341] width 396 height 51
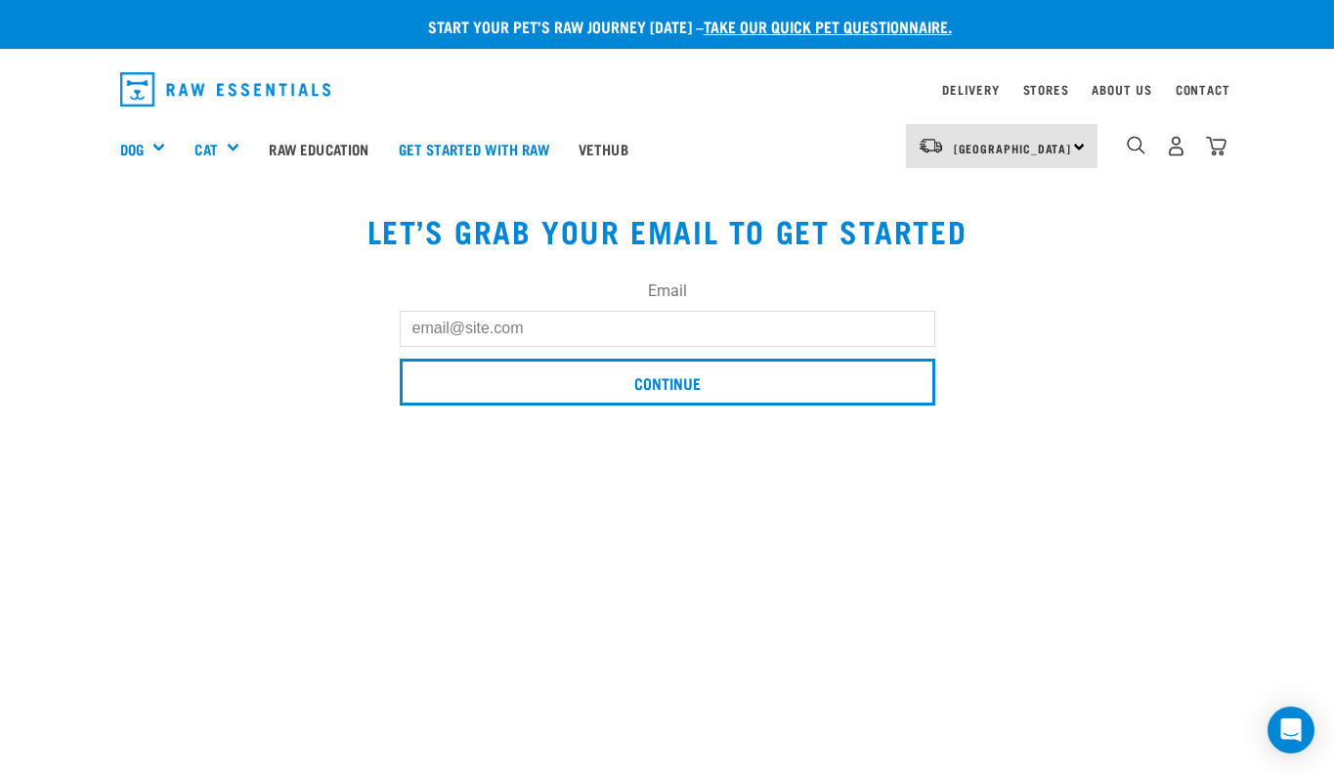
click at [839, 337] on input "Email" at bounding box center [668, 328] width 536 height 35
type input "[EMAIL_ADDRESS][DOMAIN_NAME]"
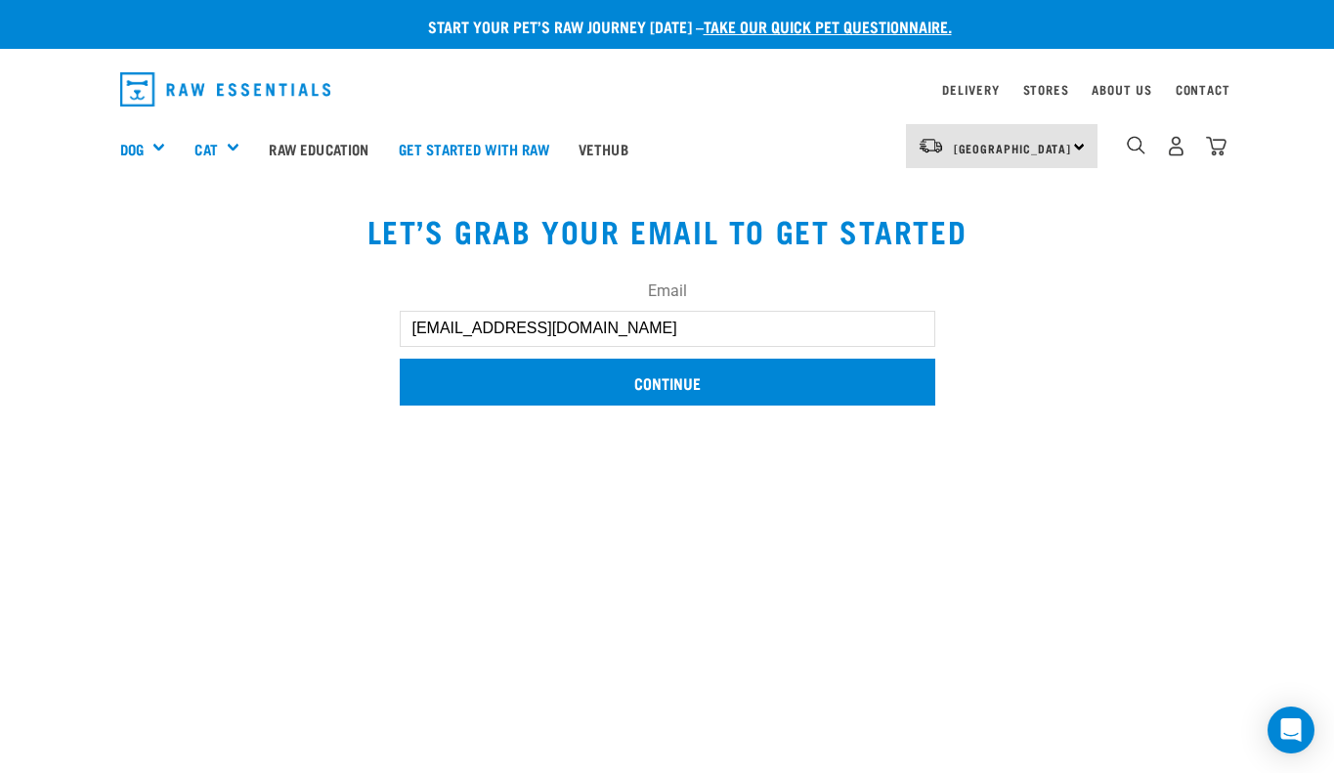
click at [809, 380] on input "Continue" at bounding box center [668, 382] width 536 height 47
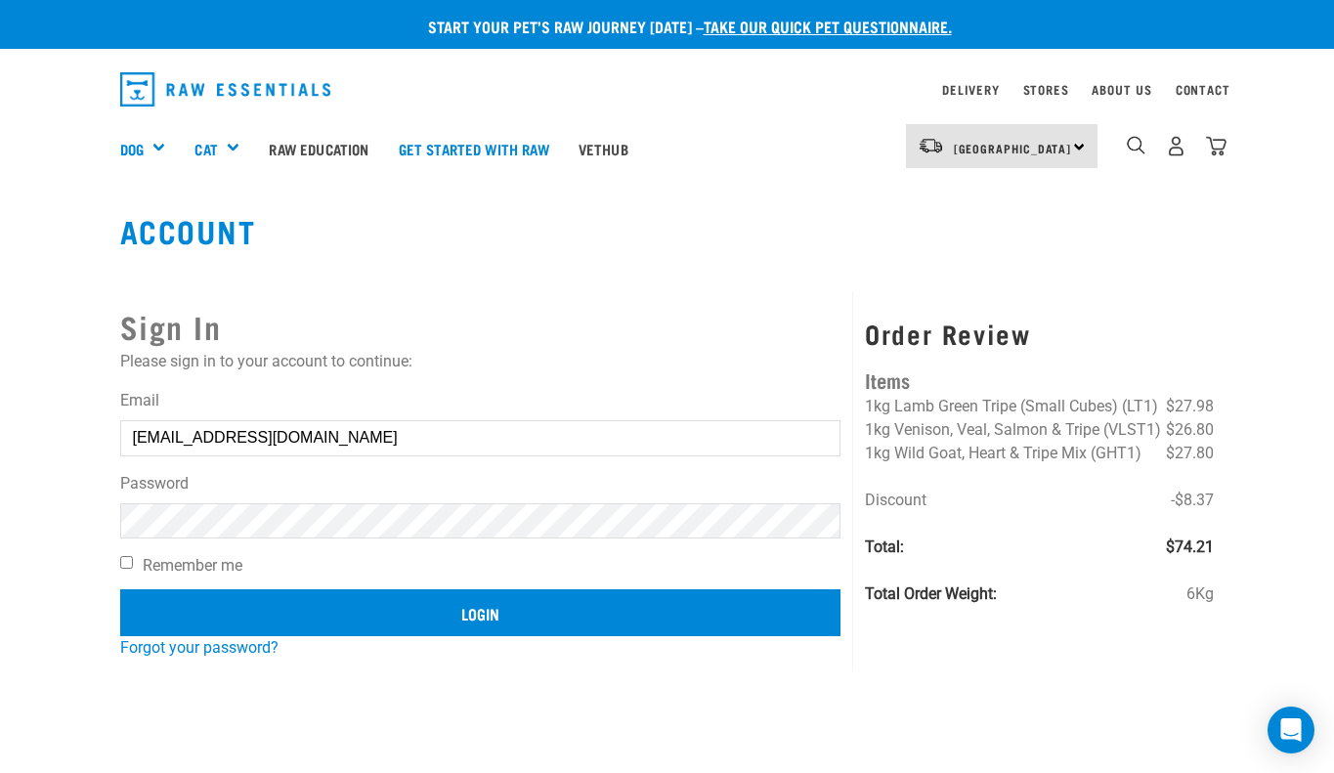
click at [564, 607] on input "Login" at bounding box center [480, 612] width 721 height 47
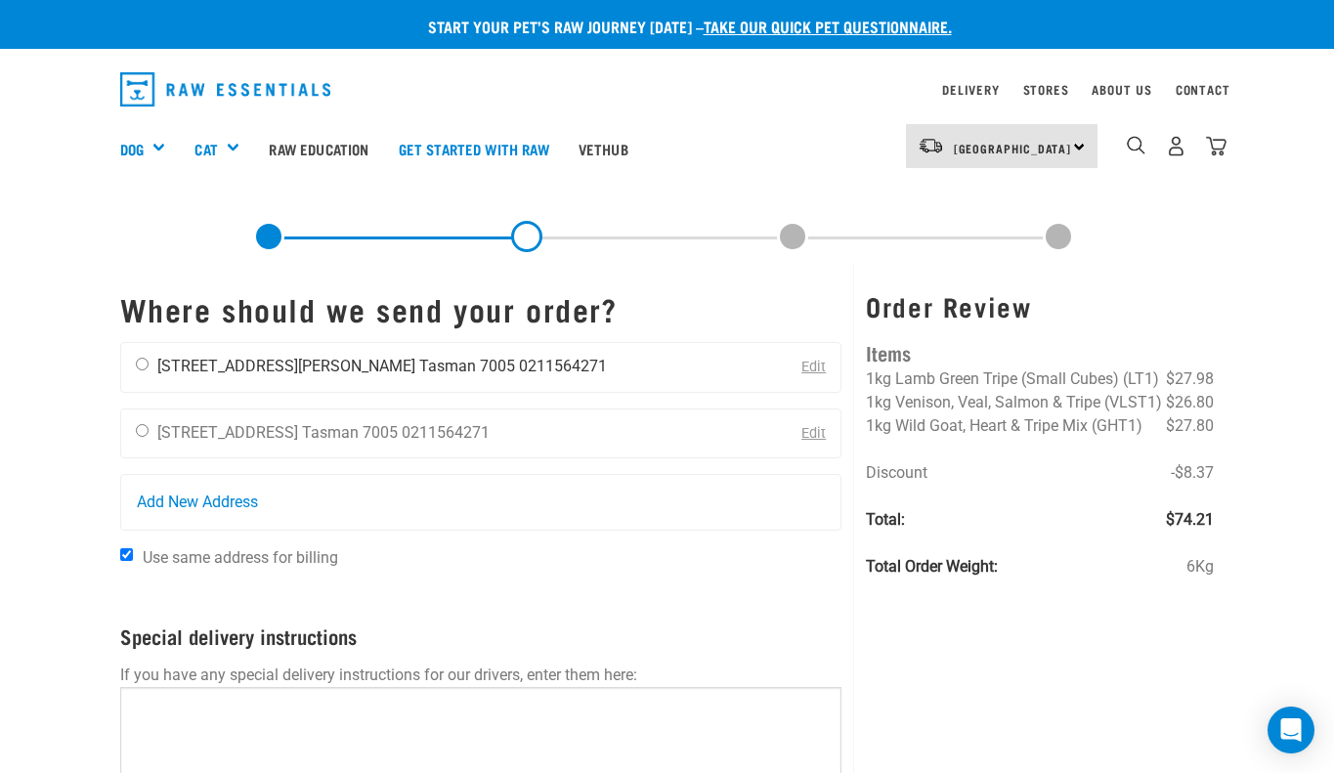
click at [148, 367] on div "Michelle jones 32 Higgs Road Tasman 7005 0211564271" at bounding box center [371, 367] width 501 height 49
click at [139, 370] on input "radio" at bounding box center [142, 364] width 13 height 13
radio input "true"
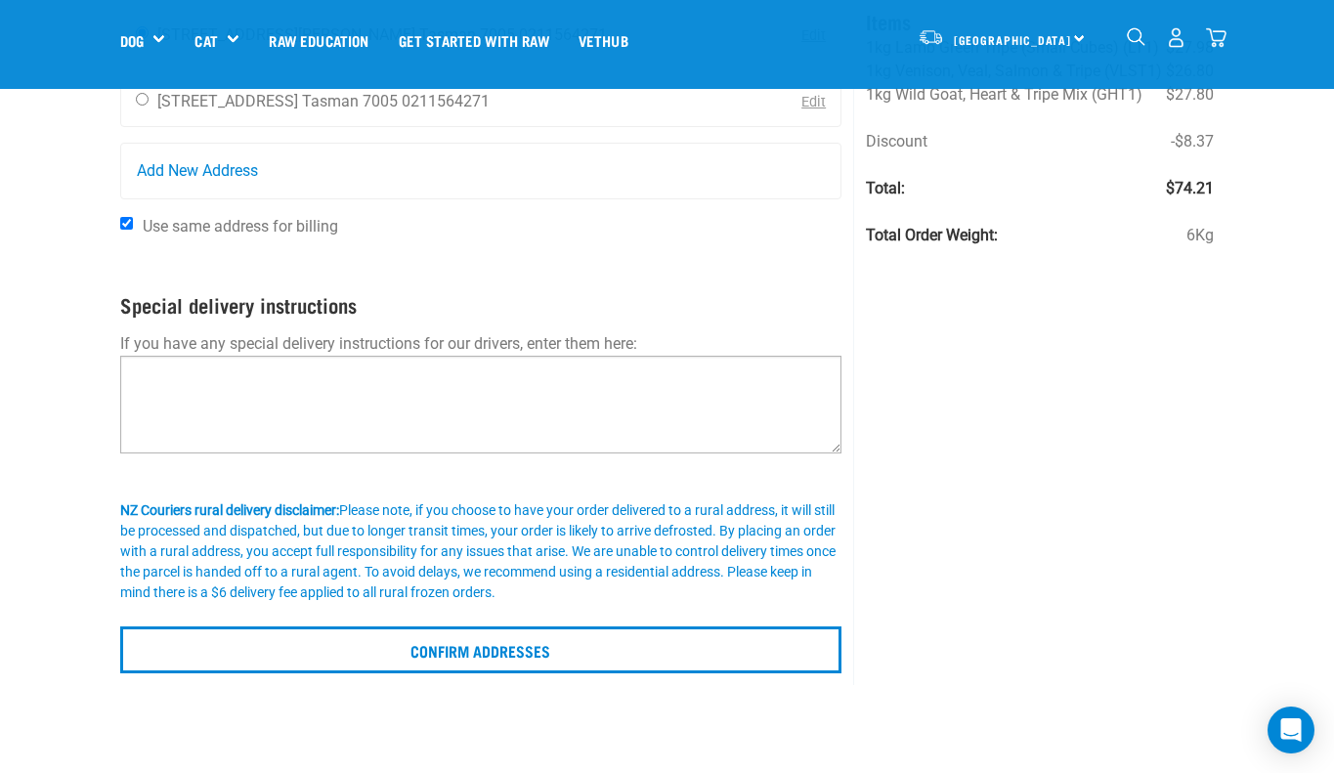
scroll to position [193, 0]
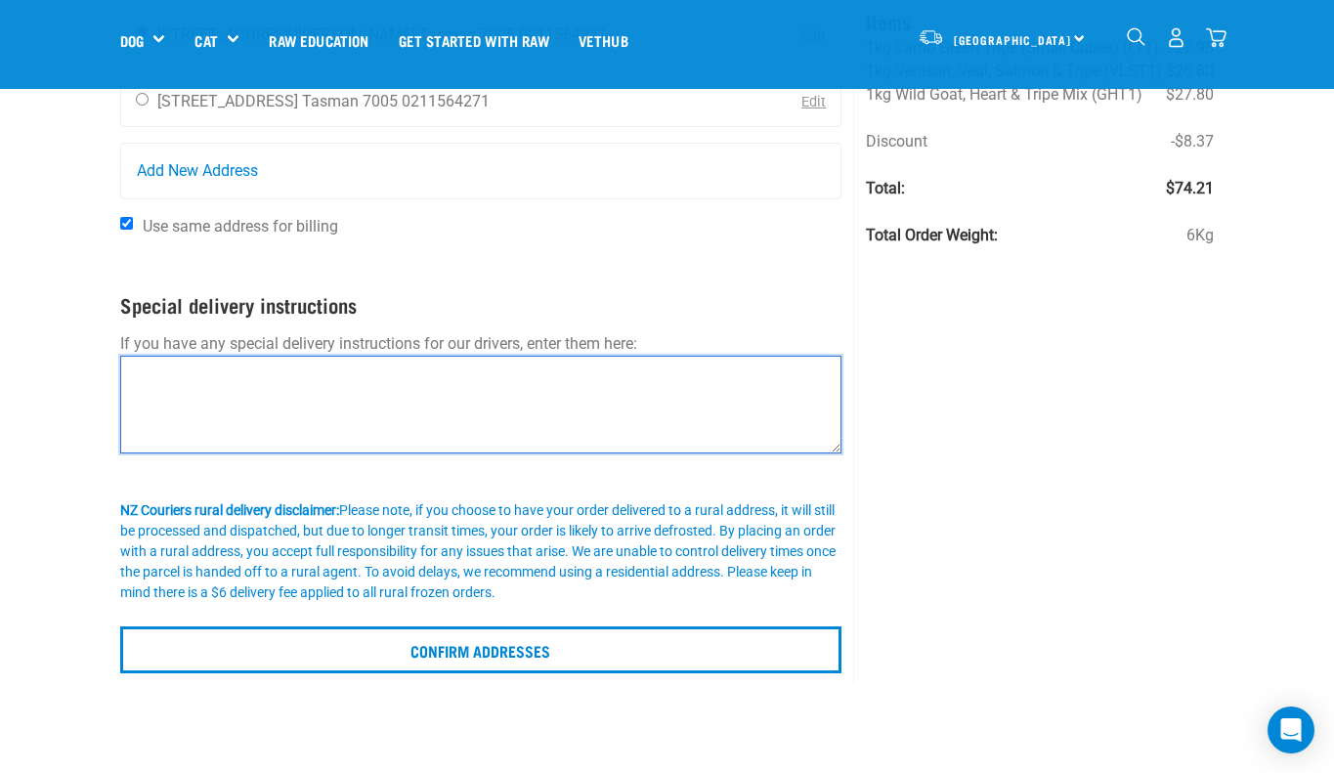
click at [460, 389] on textarea at bounding box center [481, 405] width 722 height 98
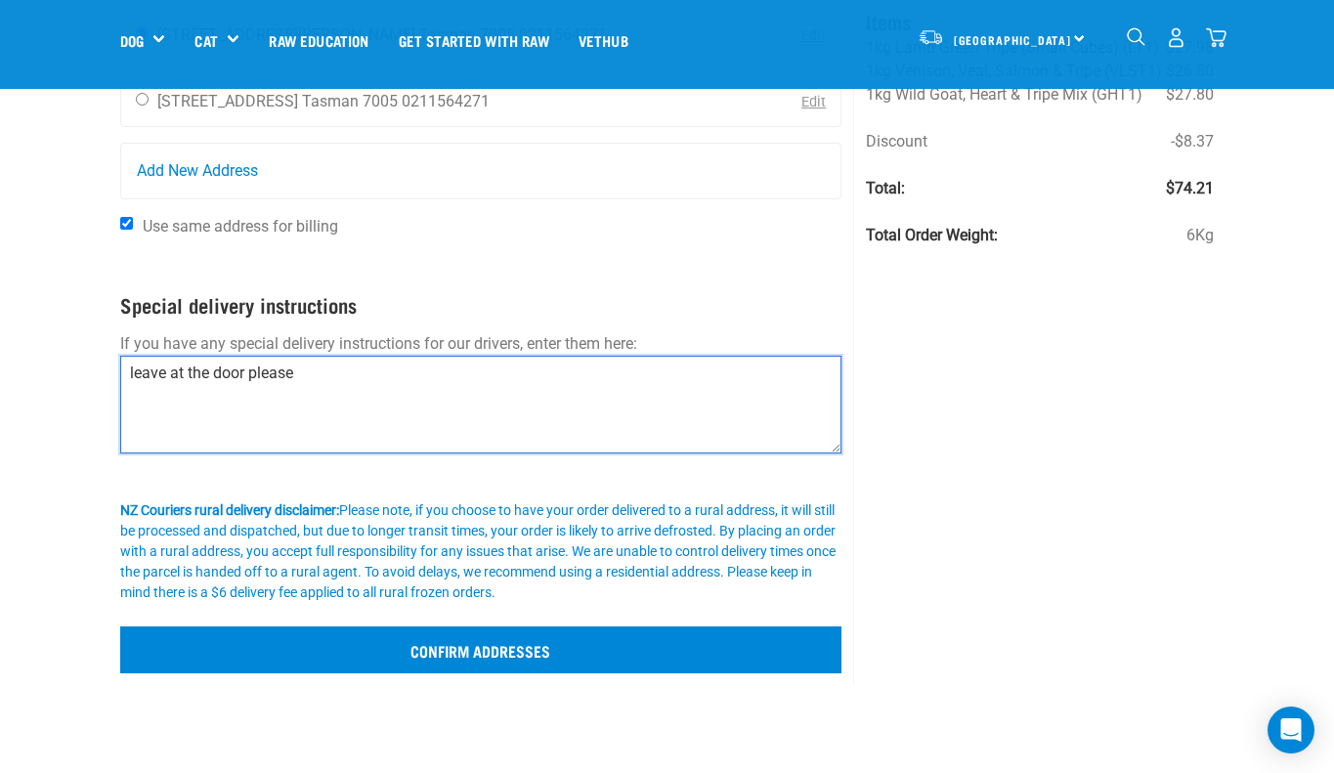
type textarea "leave at the door please"
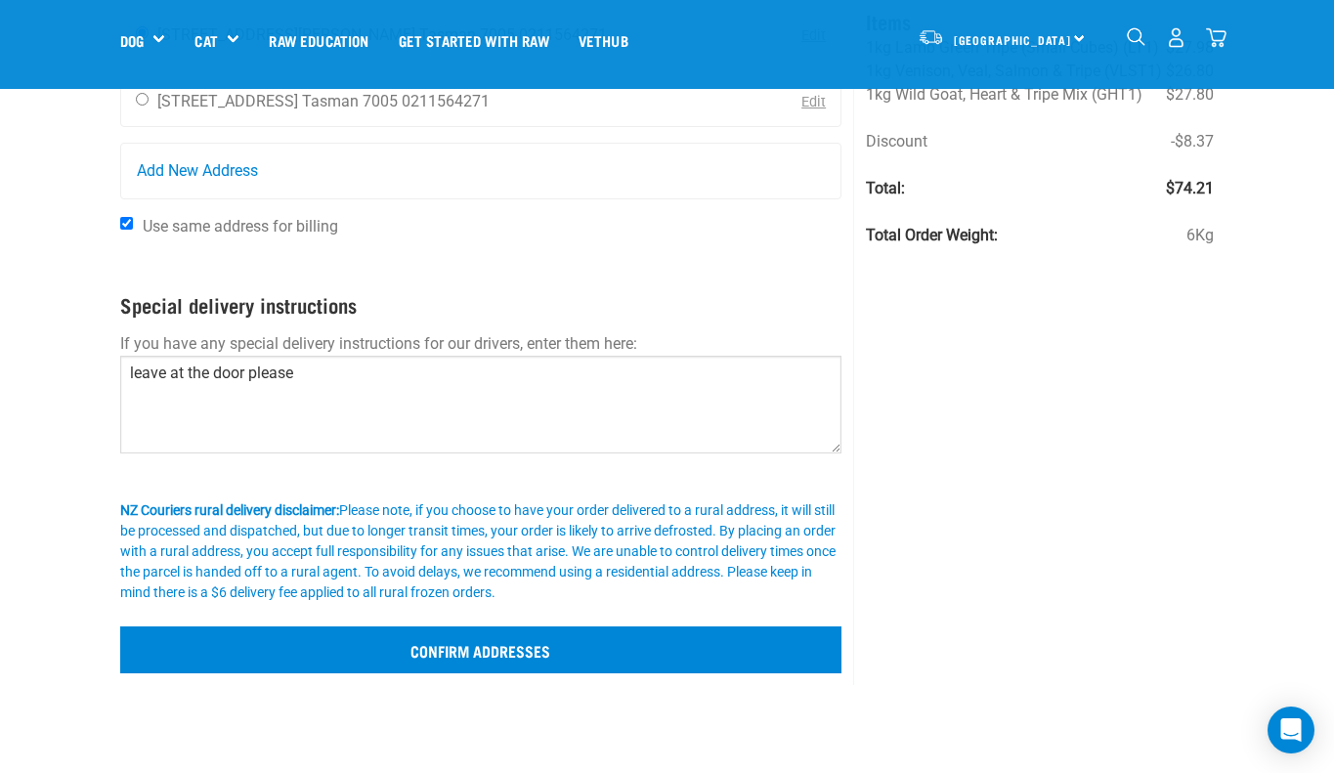
click at [447, 645] on input "Confirm addresses" at bounding box center [481, 650] width 722 height 47
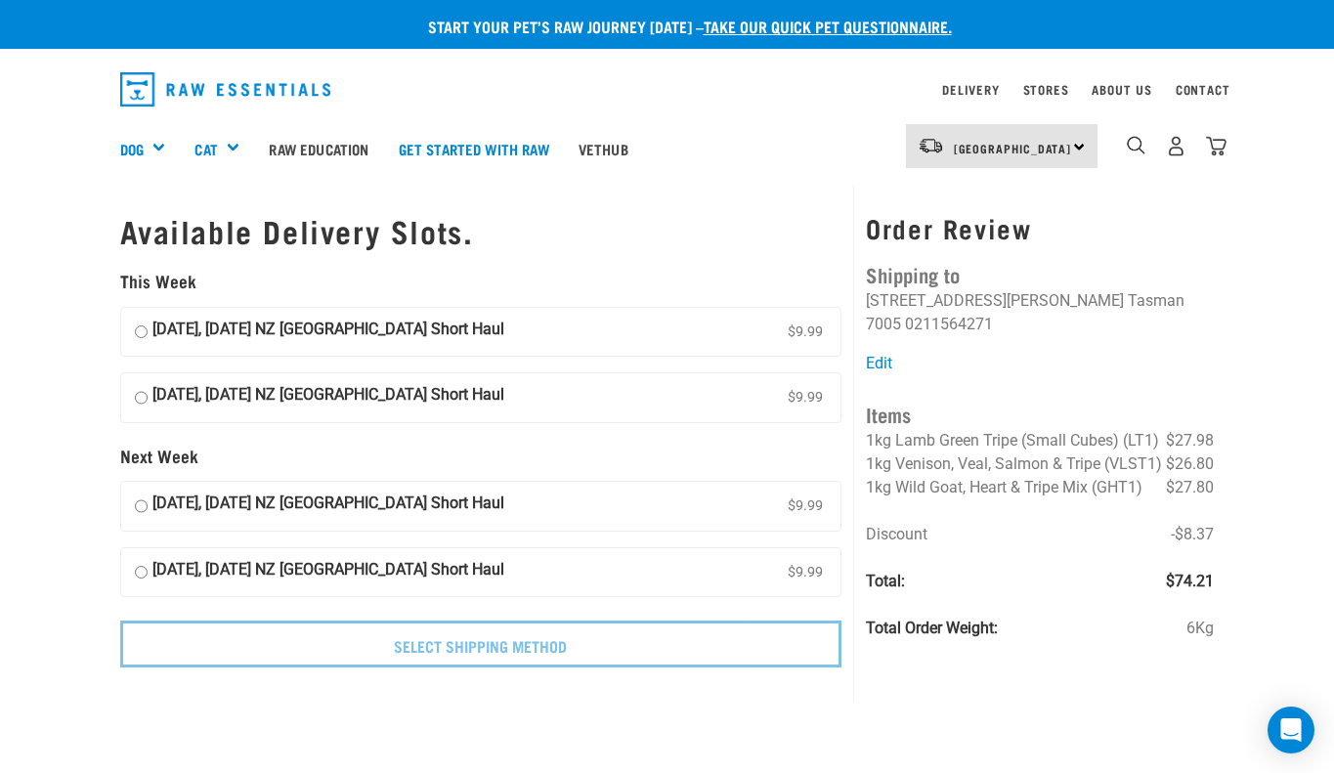
click at [144, 324] on input "[DATE], [DATE] NZ [GEOGRAPHIC_DATA] Short Haul $9.99" at bounding box center [141, 332] width 13 height 29
radio input "true"
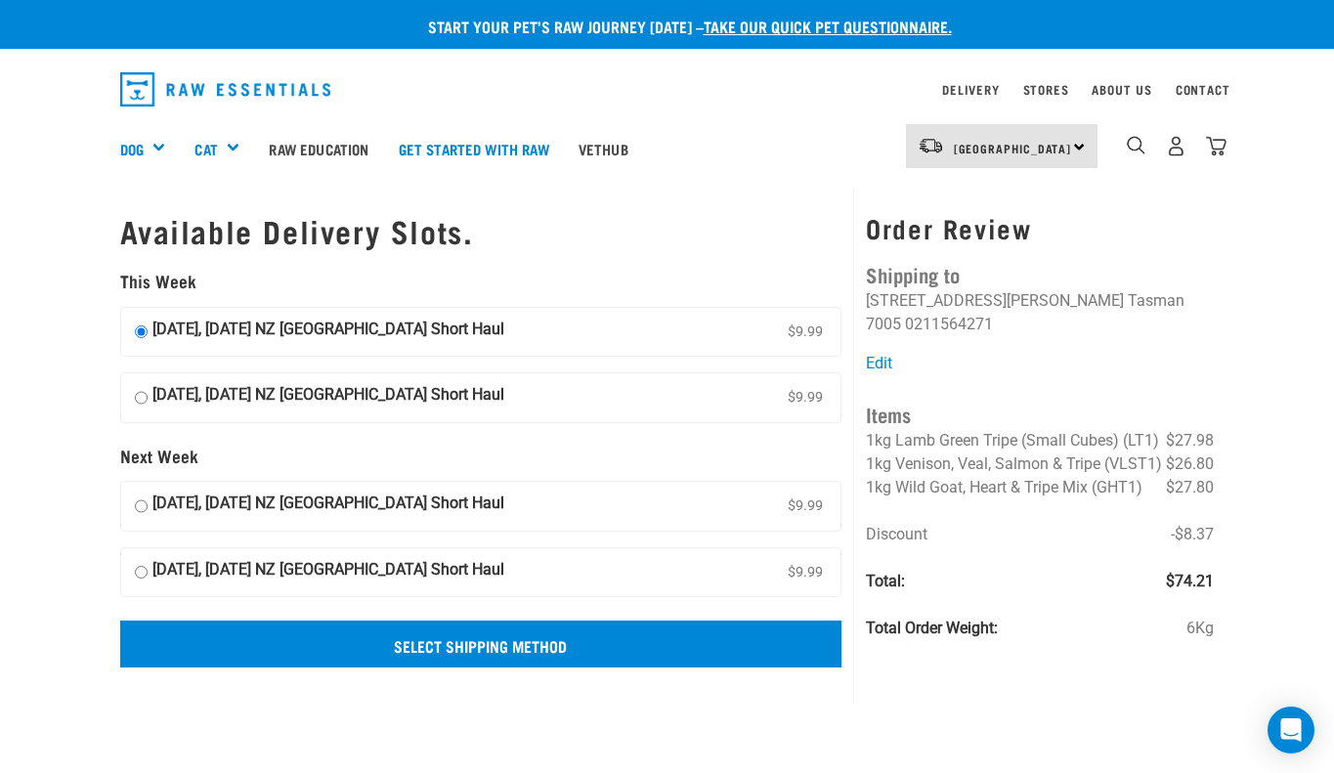
click at [417, 643] on input "Select Shipping Method" at bounding box center [481, 644] width 722 height 47
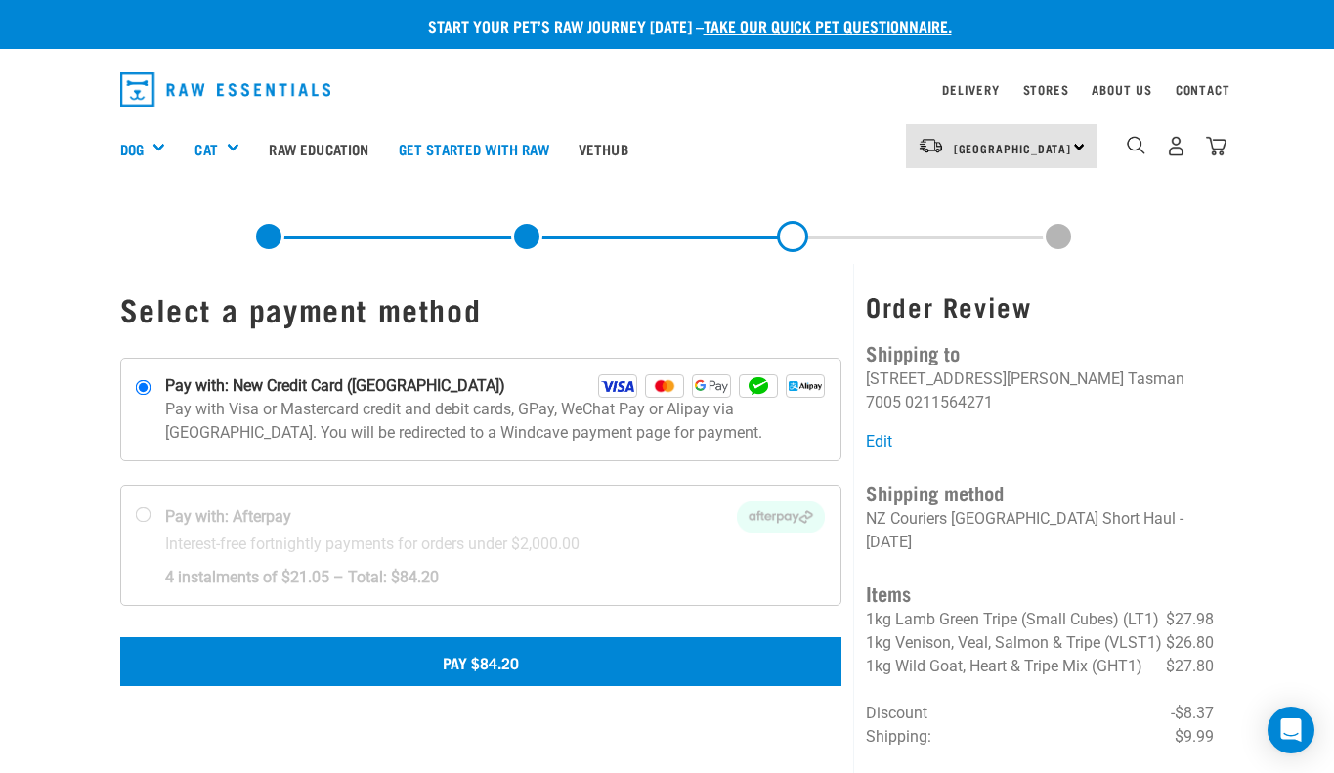
click at [621, 664] on button "Pay $84.20" at bounding box center [481, 661] width 722 height 49
